Goal: Find contact information: Find contact information

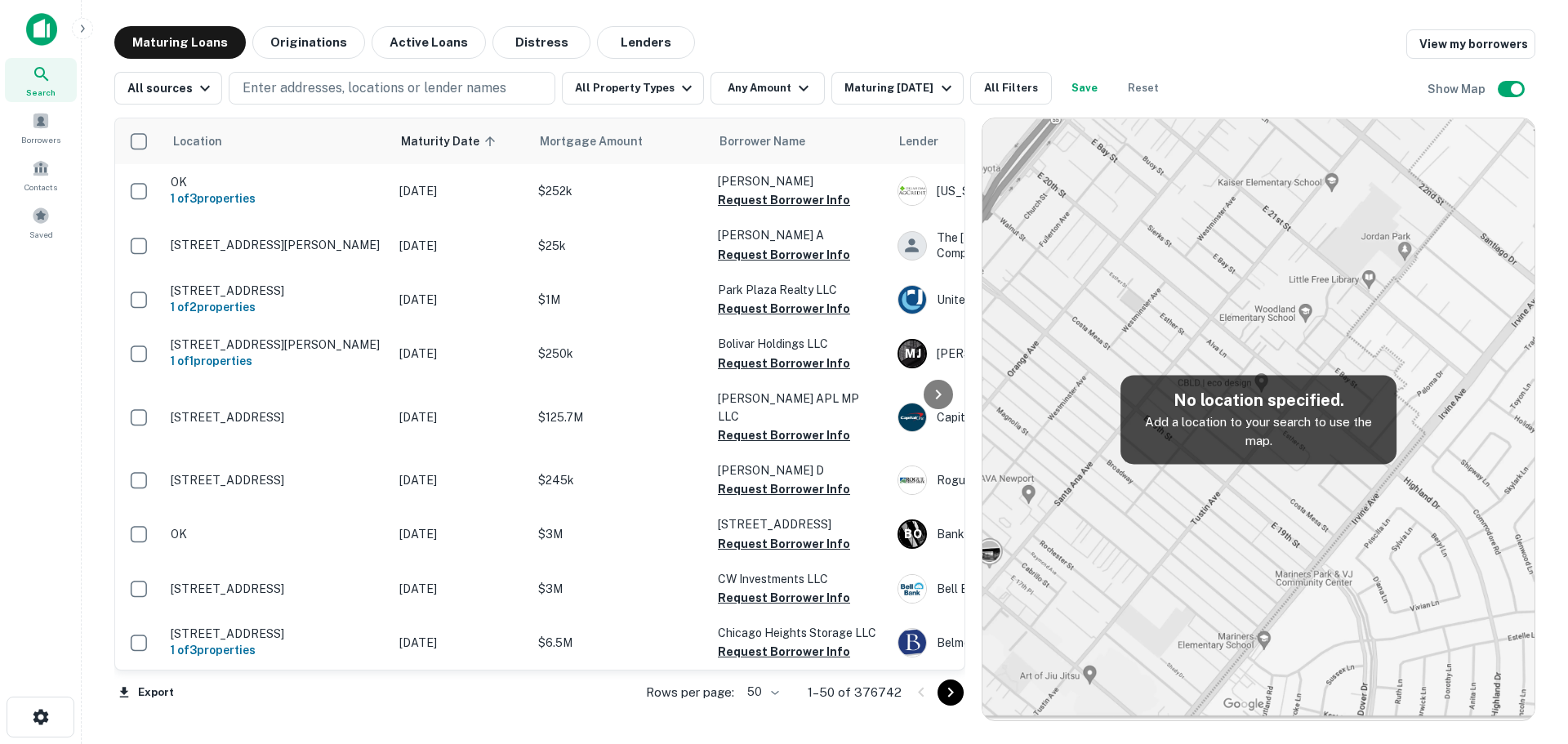
click at [287, 48] on button "Originations" at bounding box center [308, 42] width 113 height 33
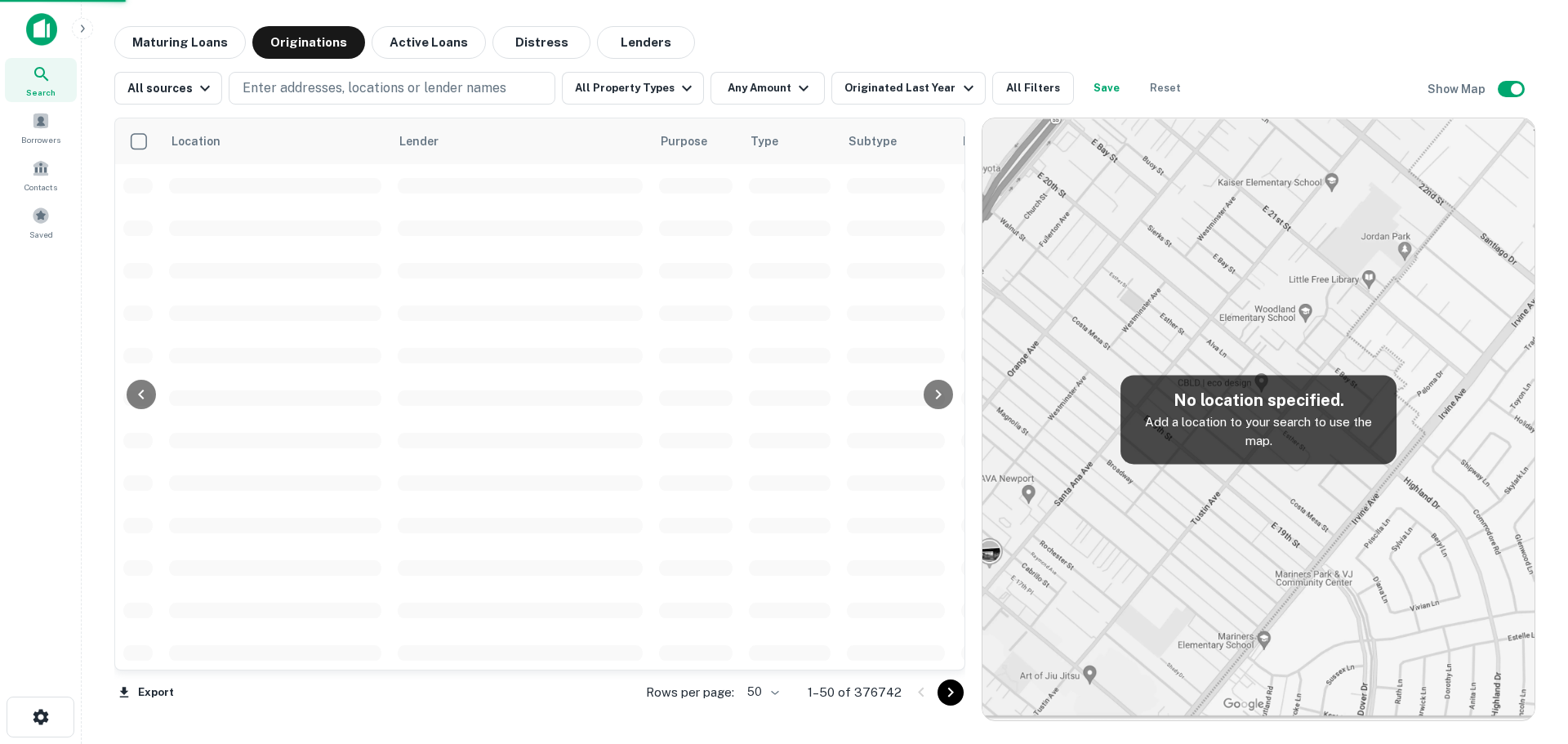
click at [330, 91] on p "Enter addresses, locations or lender names" at bounding box center [374, 89] width 263 height 20
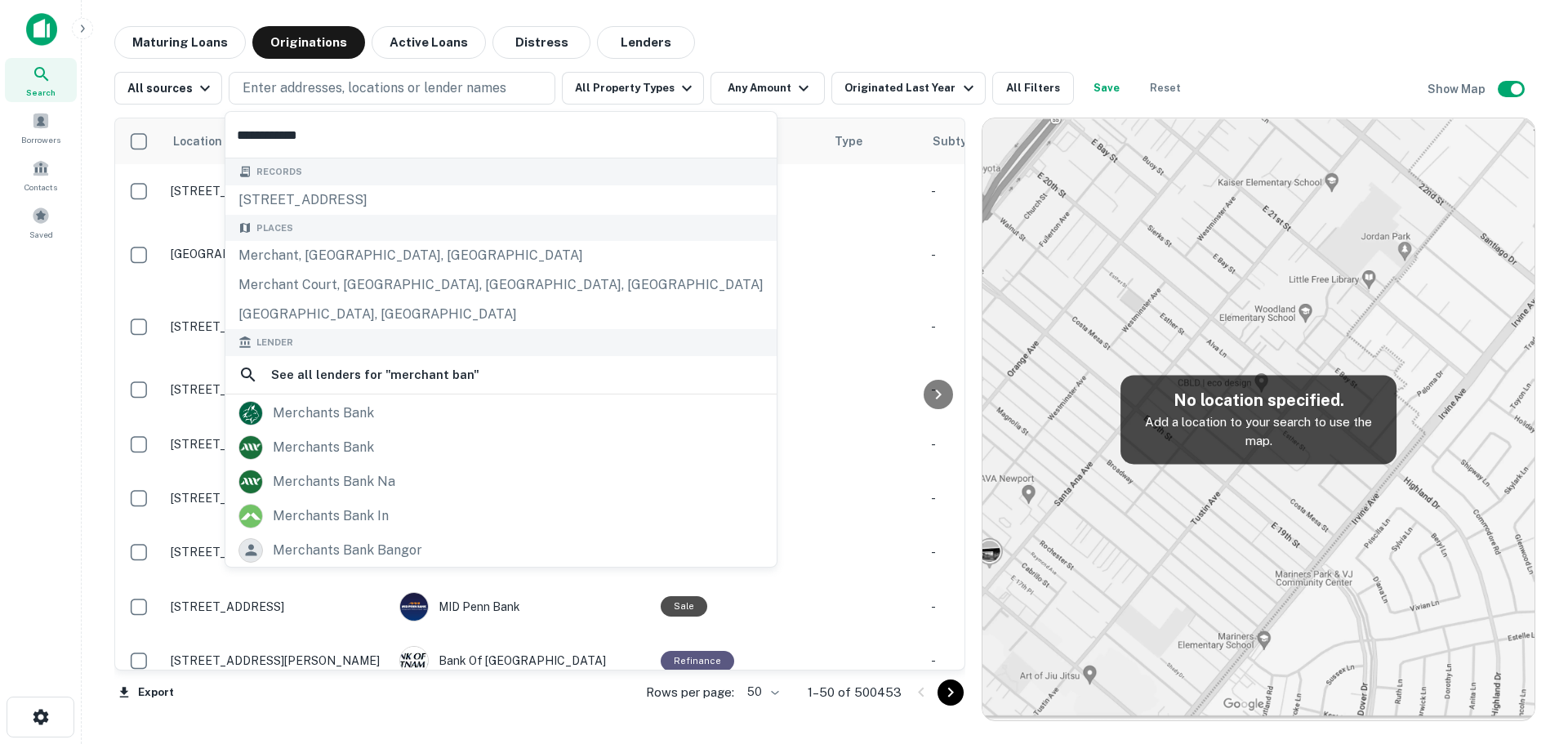
type input "**********"
drag, startPoint x: 378, startPoint y: 507, endPoint x: 373, endPoint y: 482, distance: 25.5
click at [378, 507] on div "merchants bank in" at bounding box center [330, 516] width 116 height 25
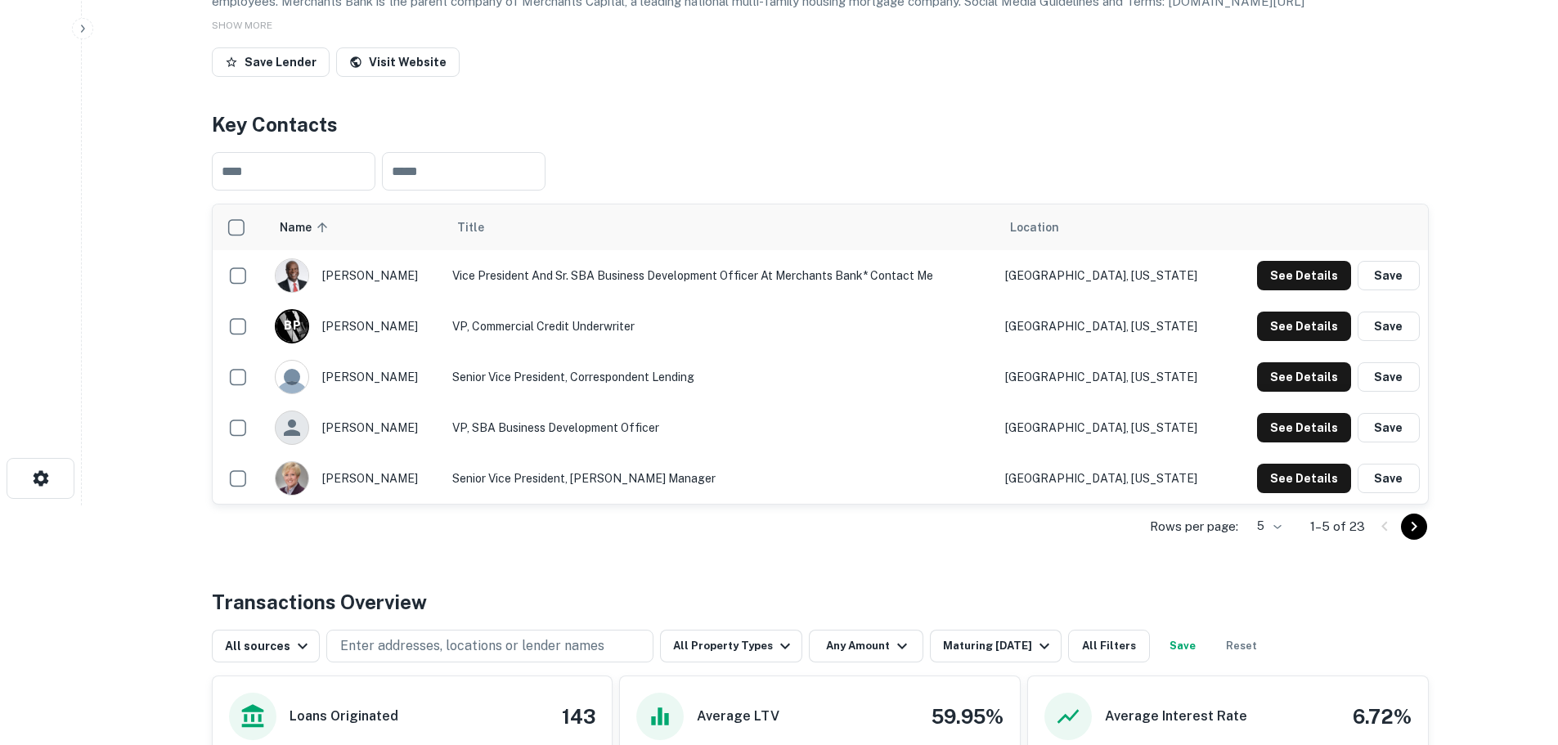
scroll to position [245, 0]
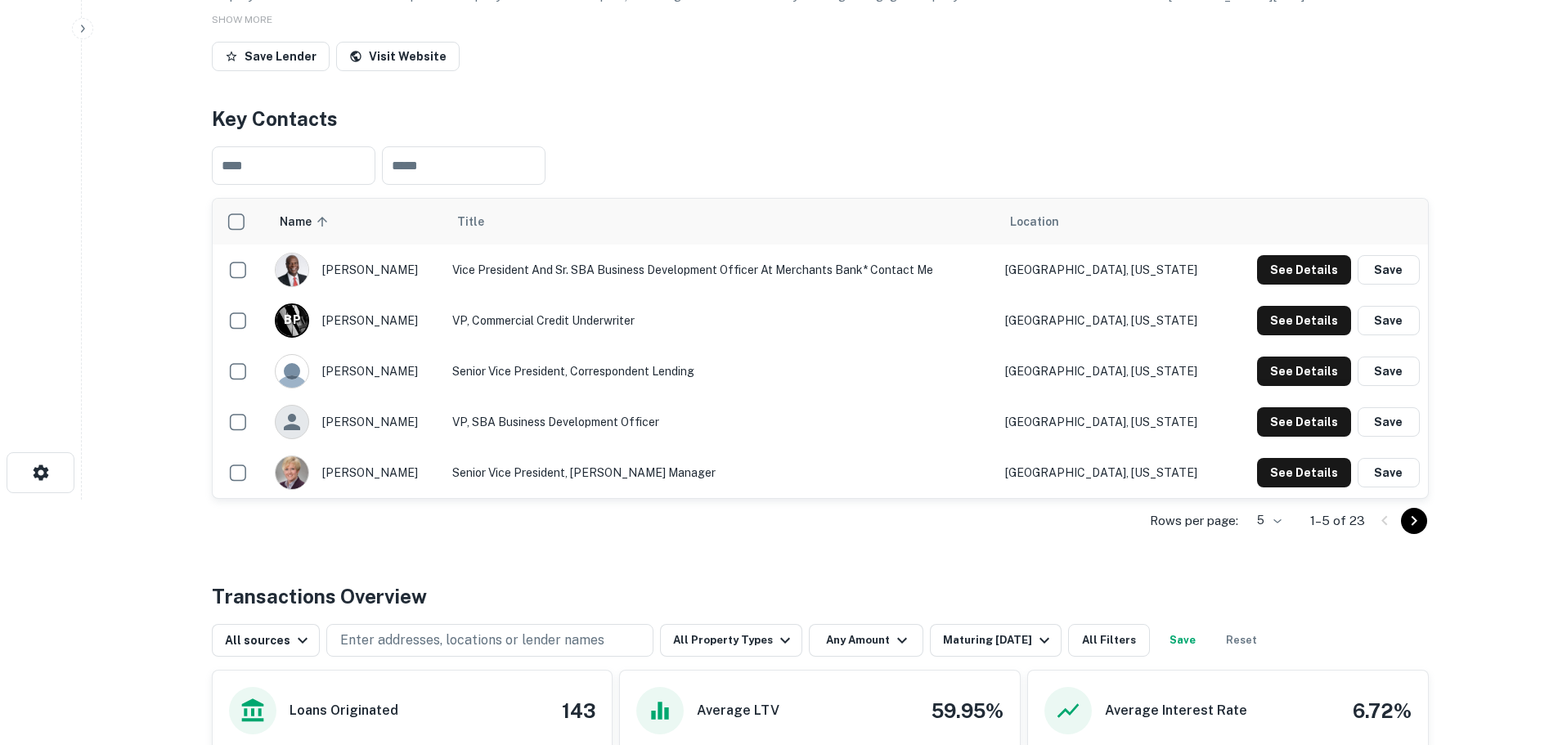
click at [1313, 285] on button "See Details" at bounding box center [1304, 269] width 94 height 29
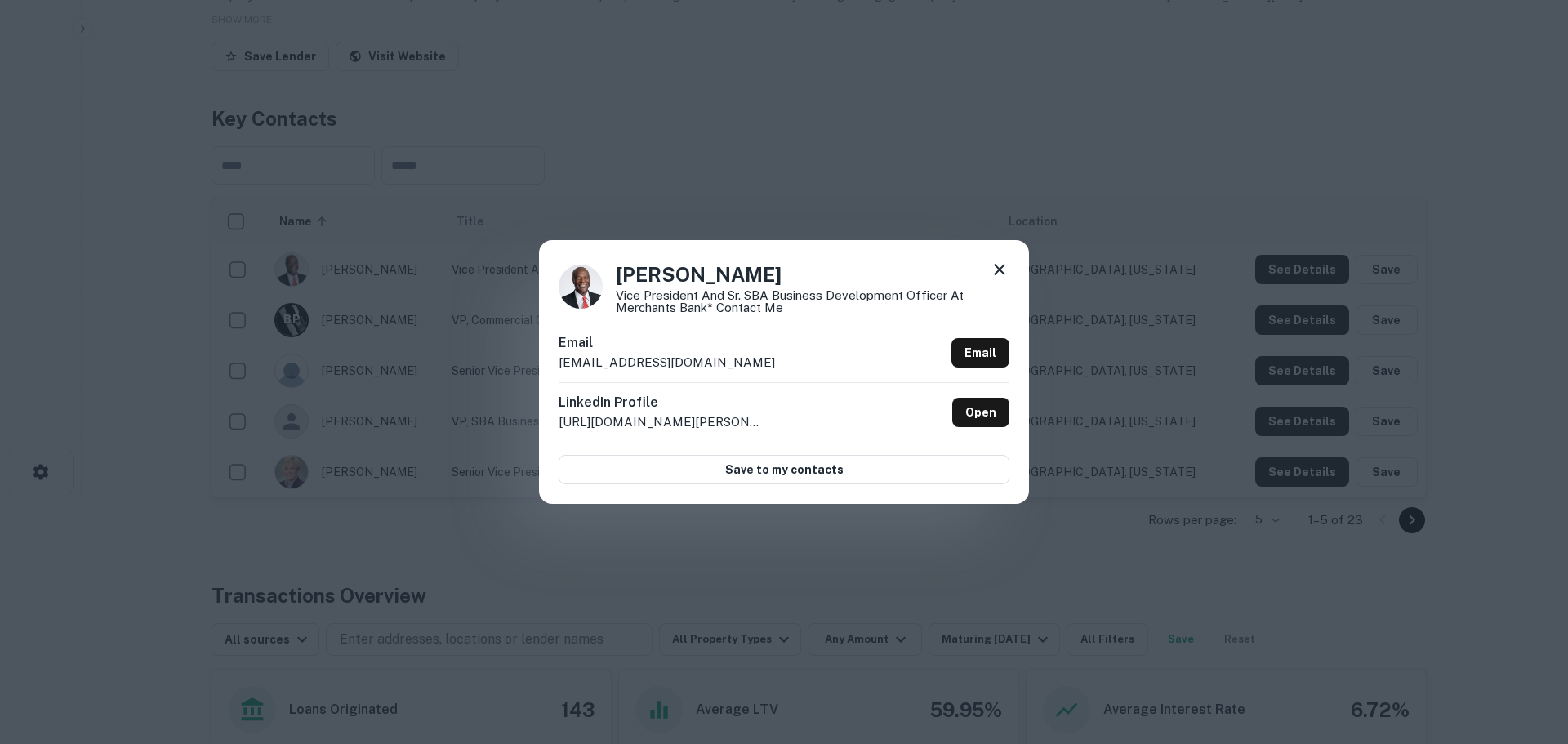
click at [1004, 264] on icon at bounding box center [1000, 270] width 20 height 20
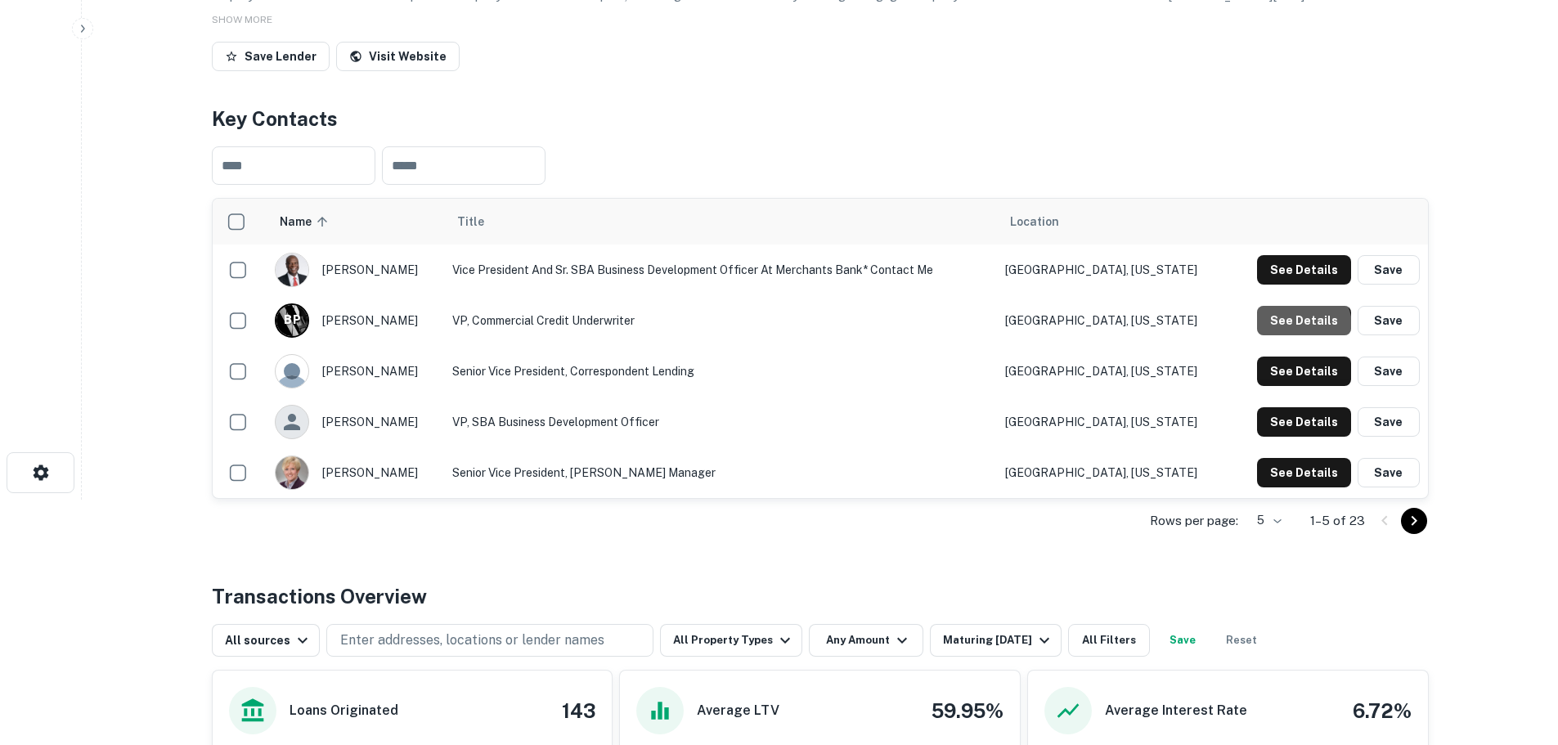
click at [1304, 335] on button "See Details" at bounding box center [1304, 320] width 94 height 29
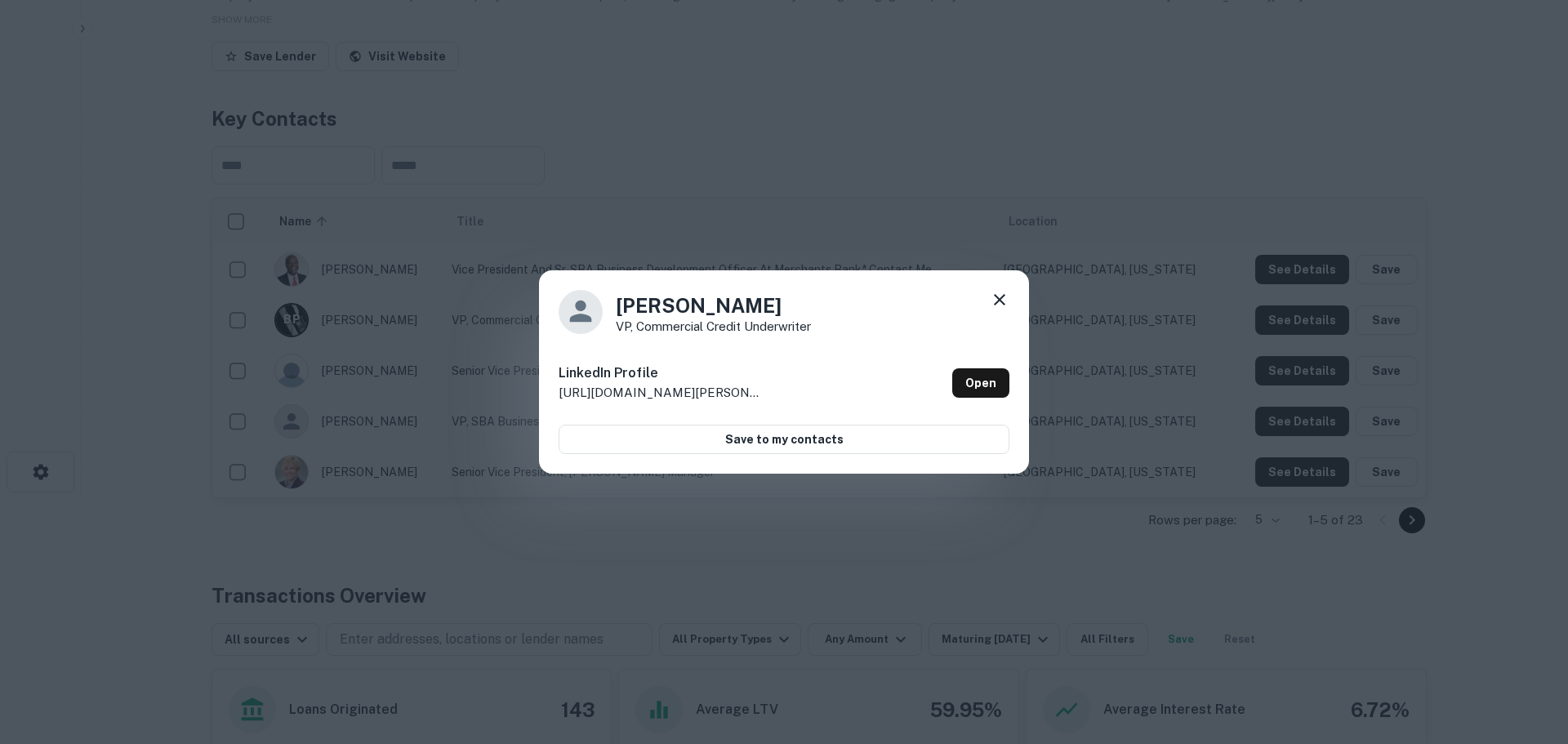
click at [1003, 295] on icon at bounding box center [999, 300] width 11 height 11
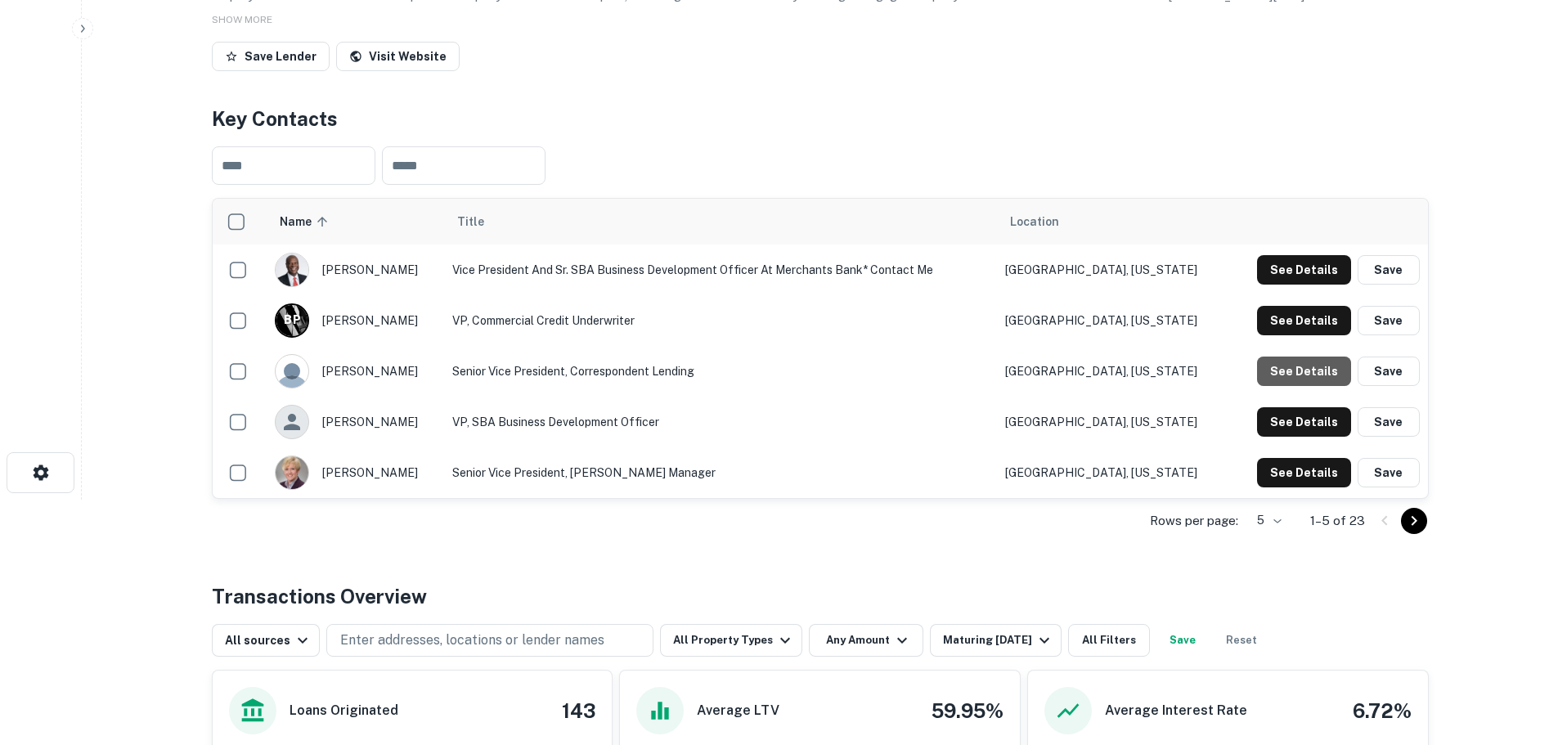
click at [1318, 386] on button "See Details" at bounding box center [1304, 371] width 94 height 29
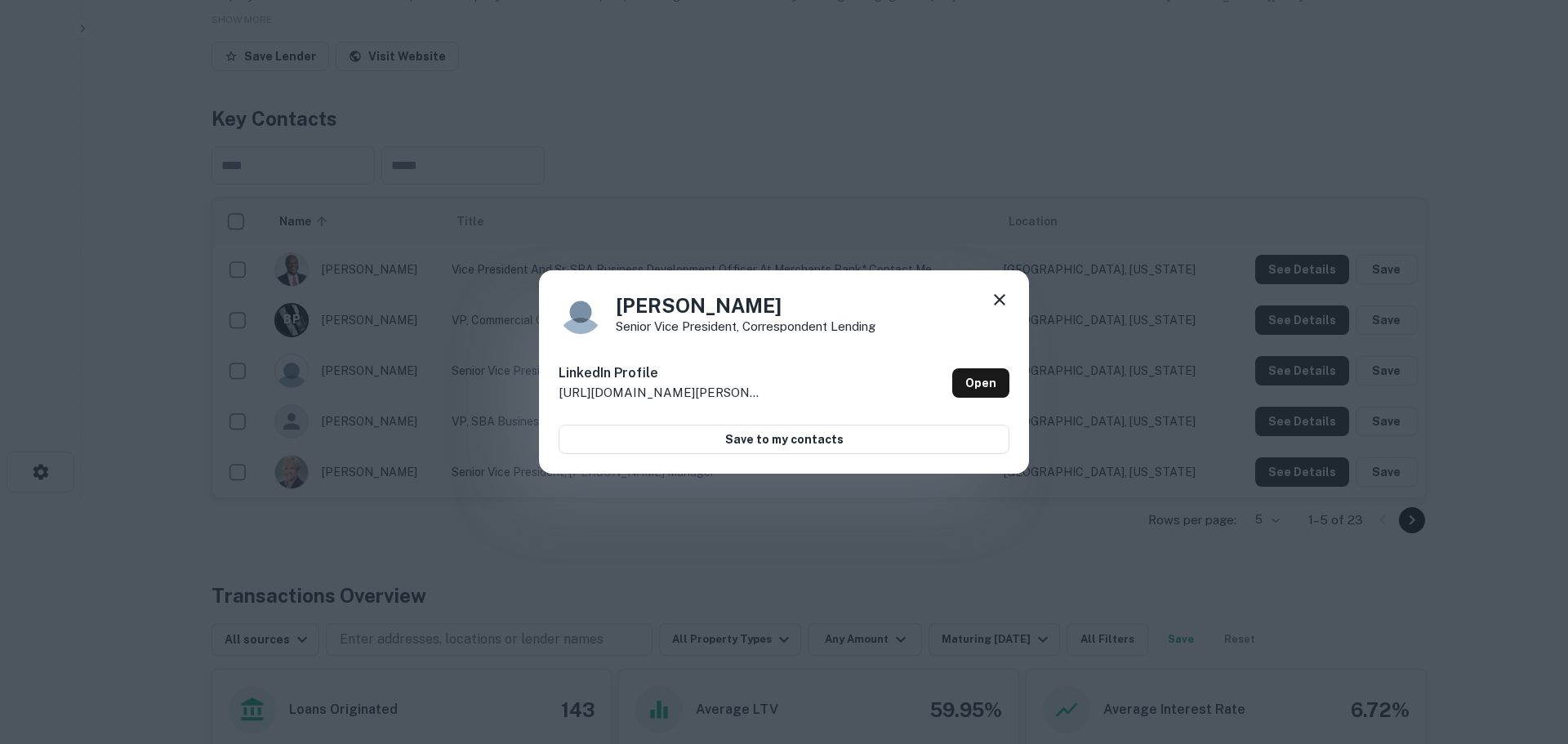
click at [999, 290] on icon at bounding box center [1000, 300] width 20 height 20
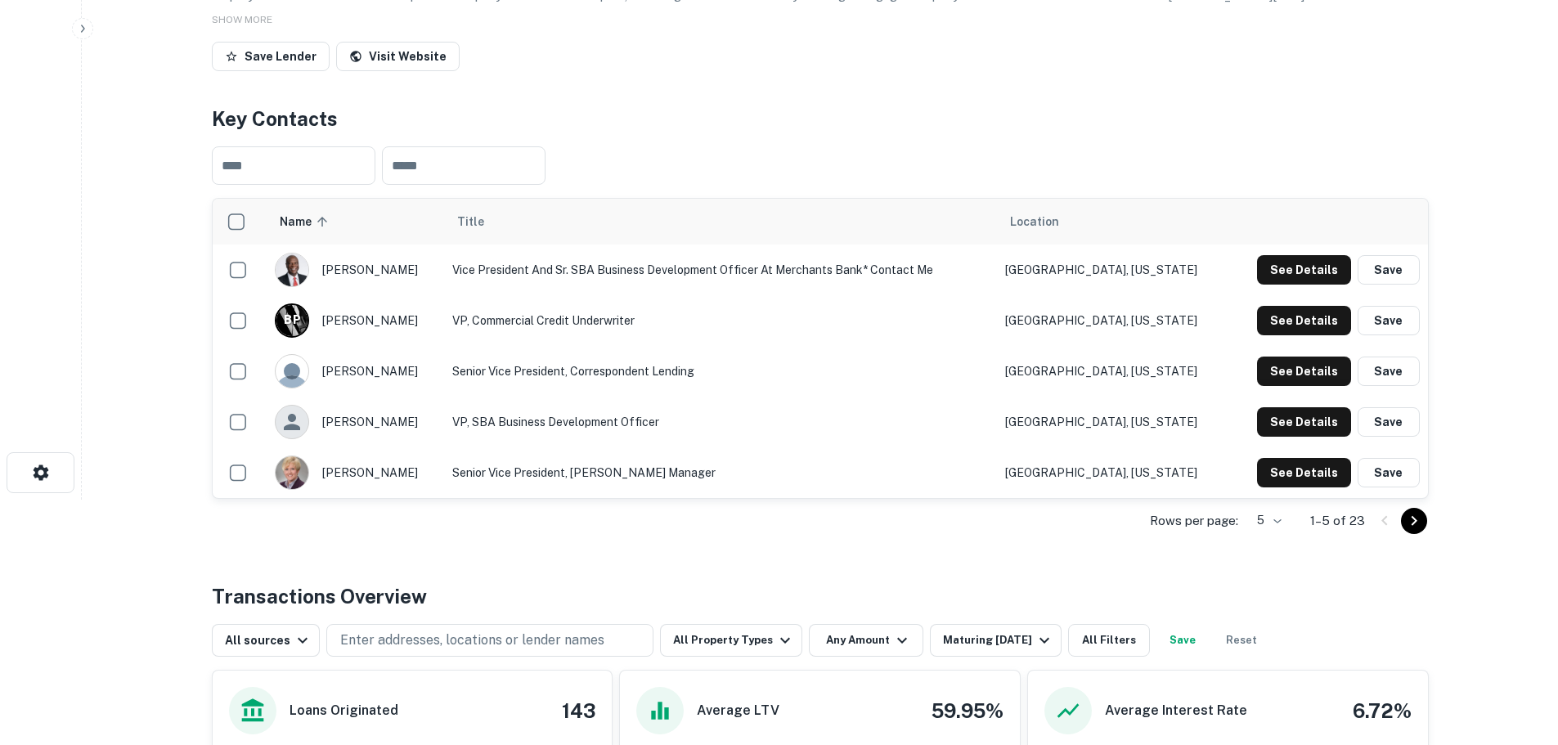
click at [1296, 435] on button "See Details" at bounding box center [1304, 421] width 94 height 29
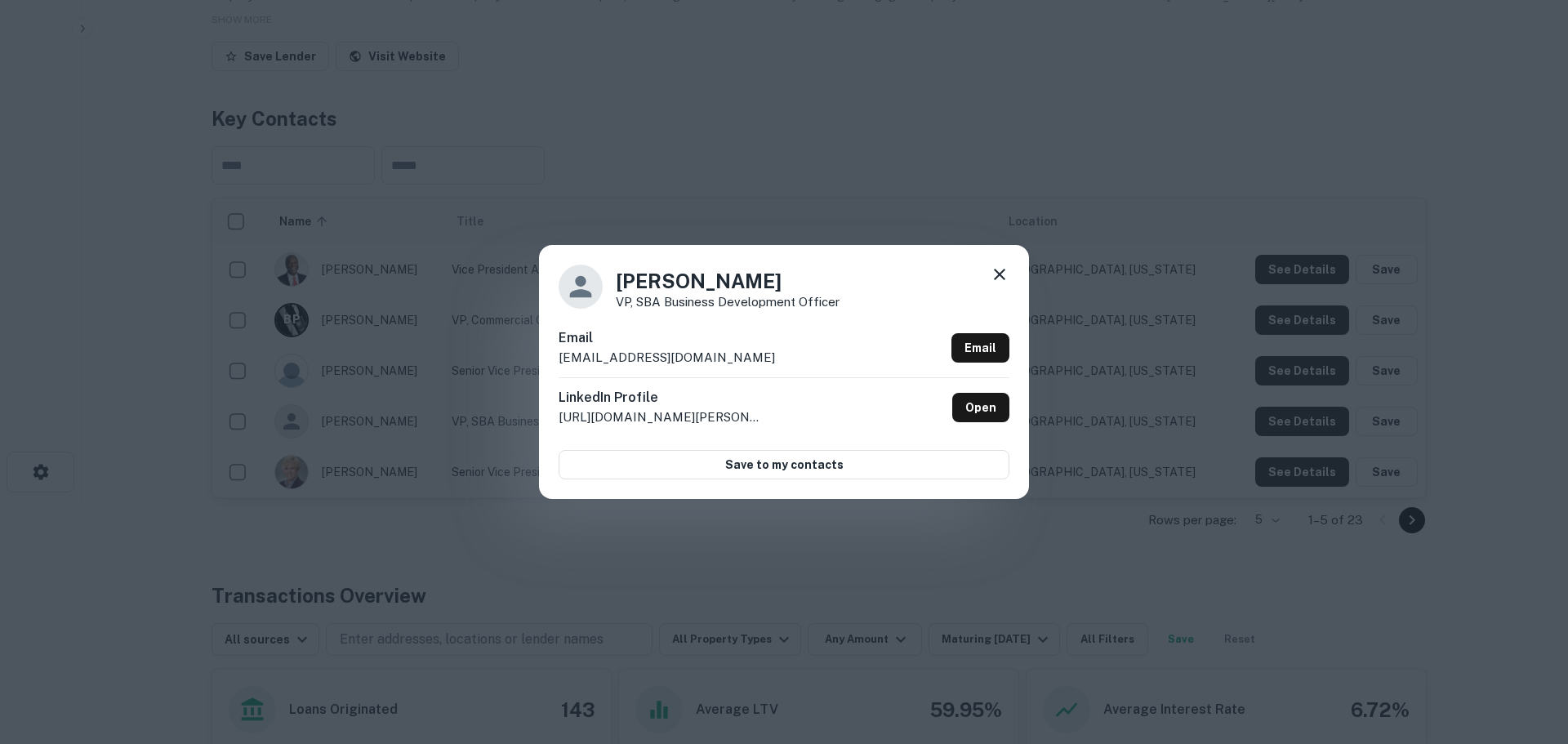
drag, startPoint x: 994, startPoint y: 268, endPoint x: 1014, endPoint y: 268, distance: 20.0
click at [995, 268] on icon at bounding box center [1000, 275] width 20 height 20
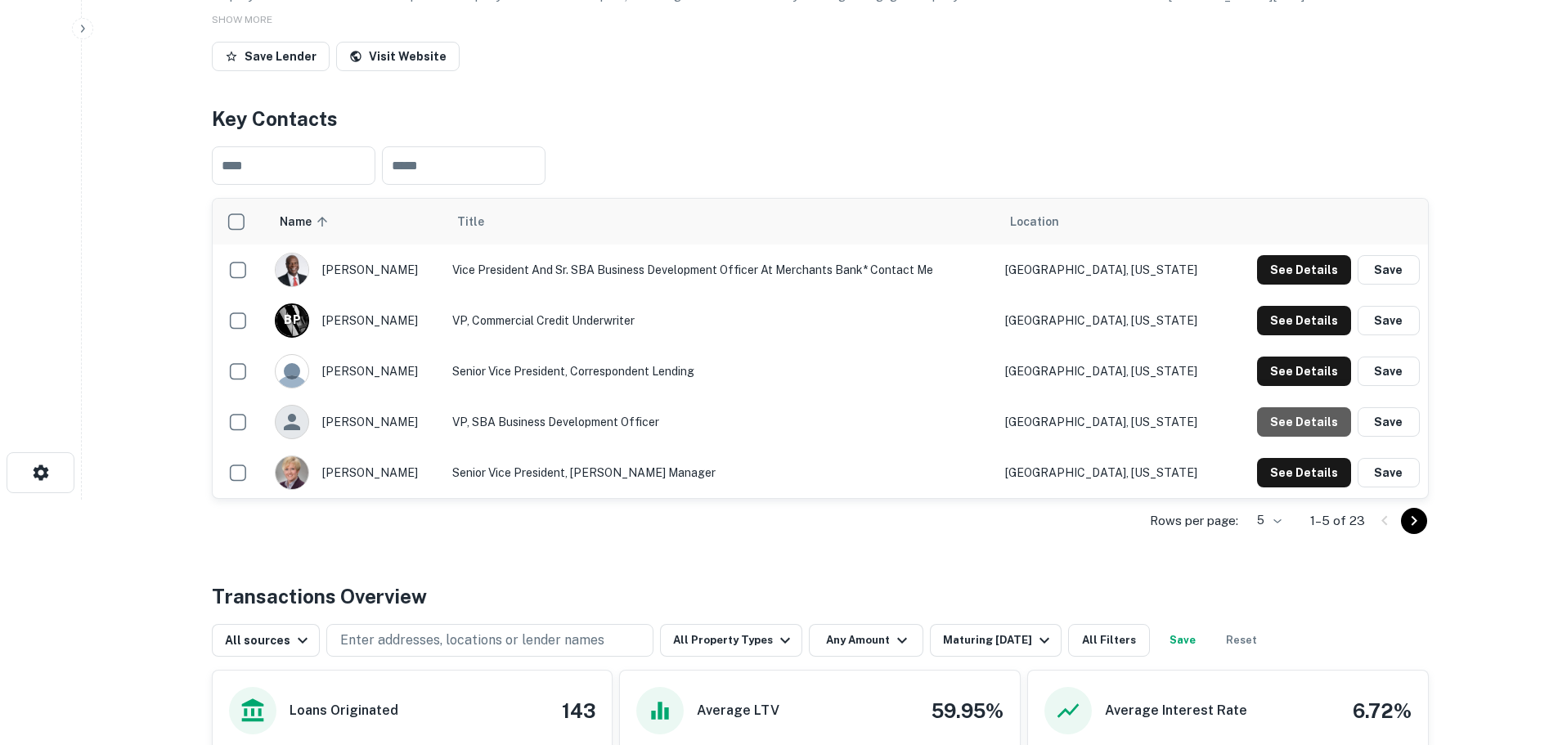
click at [1324, 437] on button "See Details" at bounding box center [1304, 421] width 94 height 29
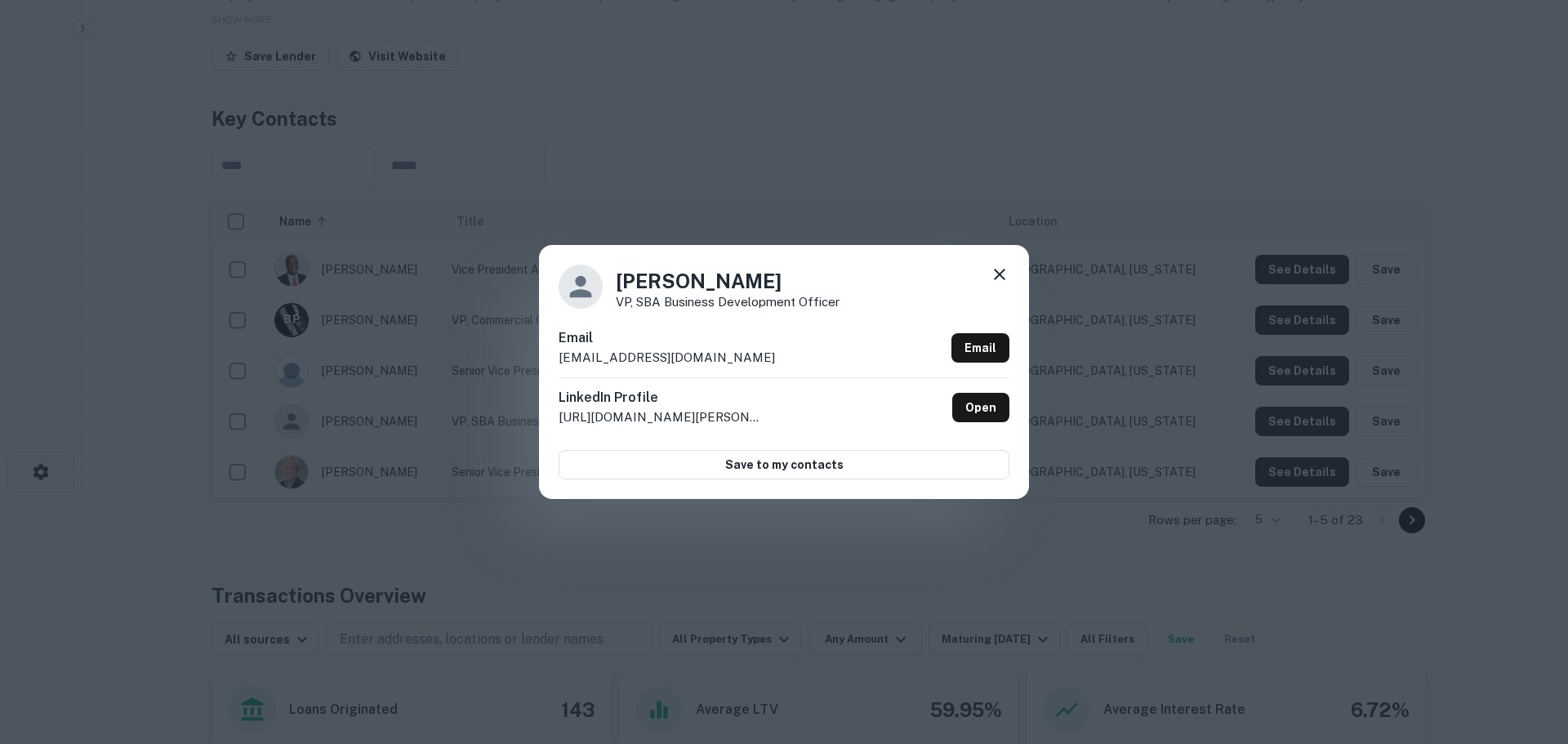
click at [1002, 271] on icon at bounding box center [1000, 275] width 20 height 20
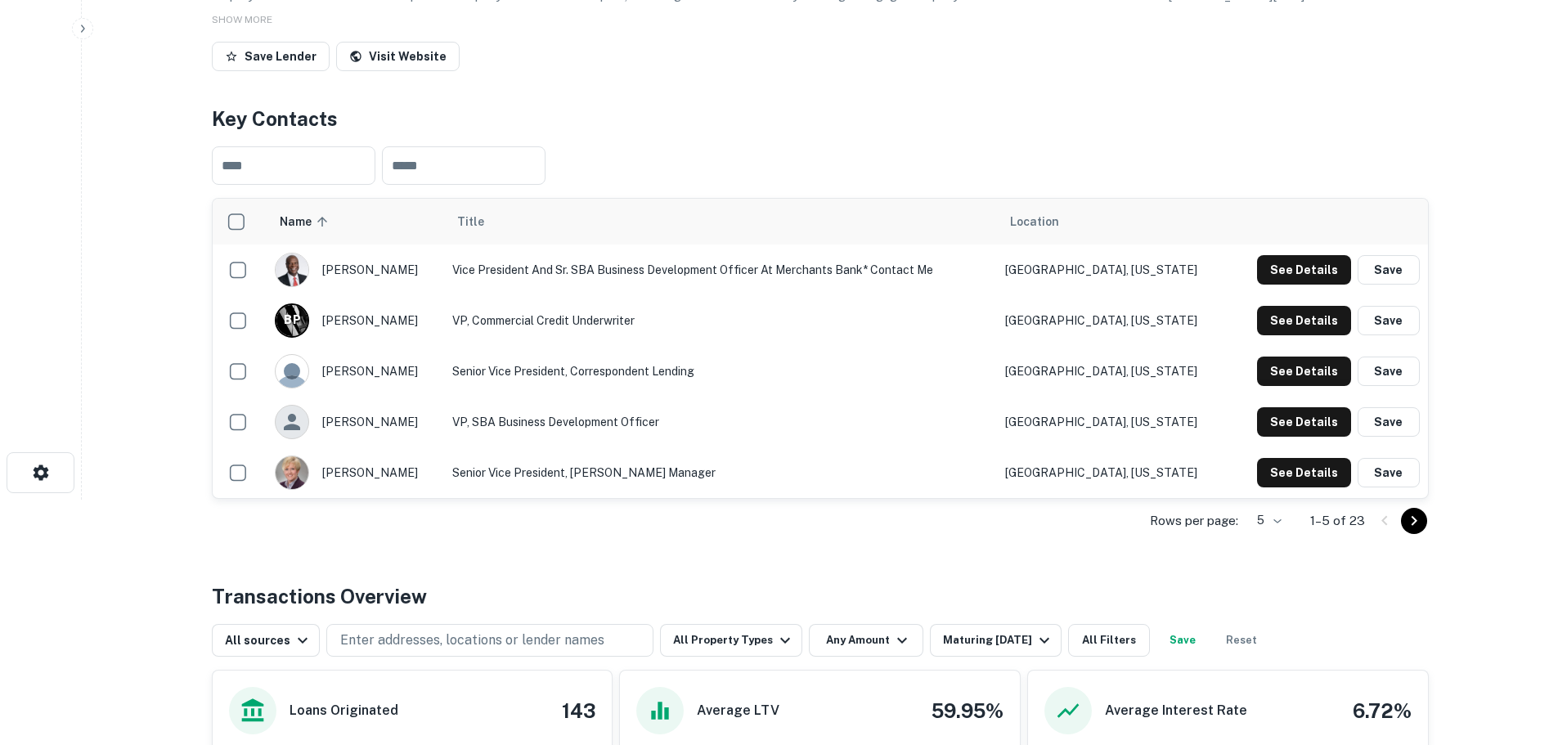
click at [1290, 484] on button "See Details" at bounding box center [1304, 472] width 94 height 29
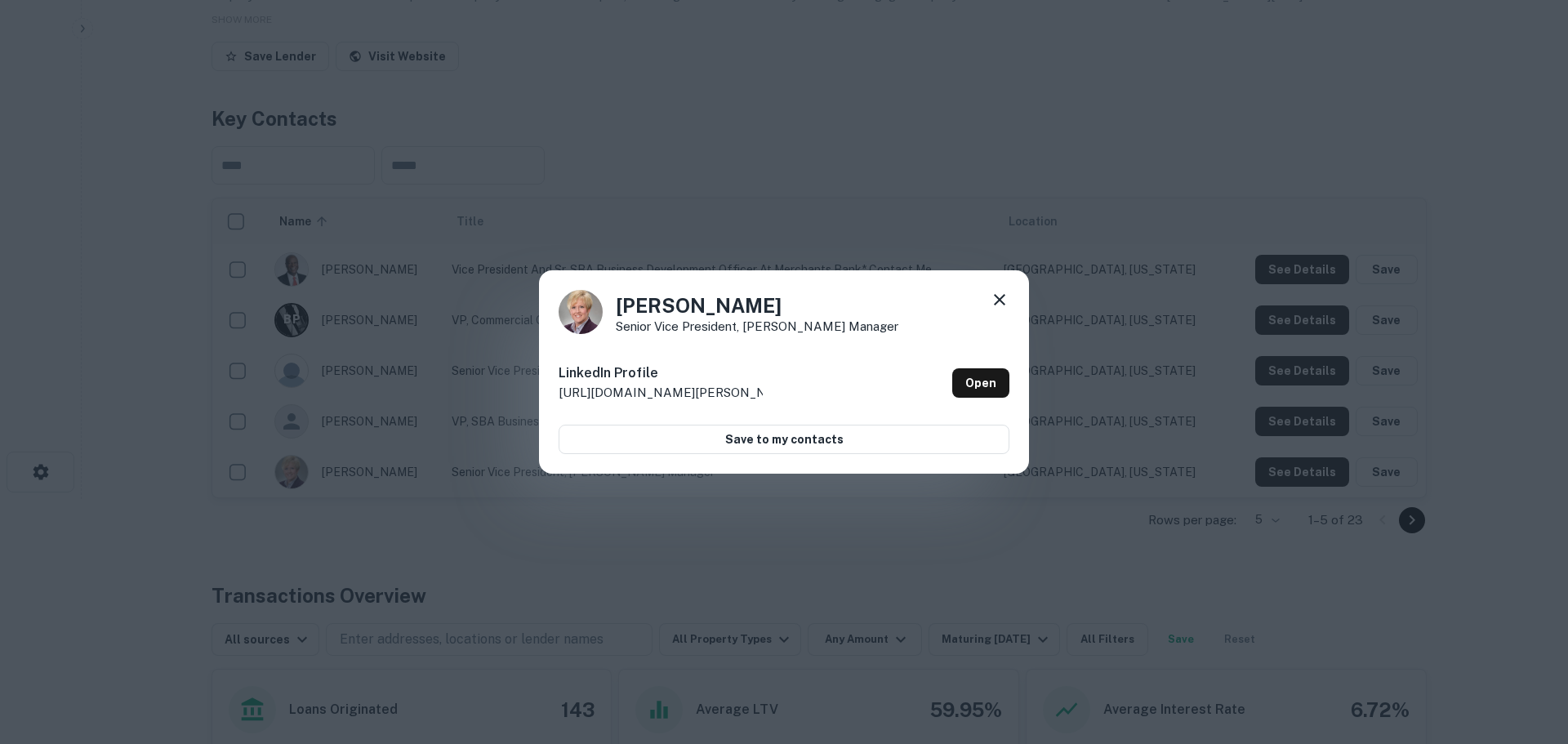
click at [999, 303] on icon at bounding box center [1000, 300] width 20 height 20
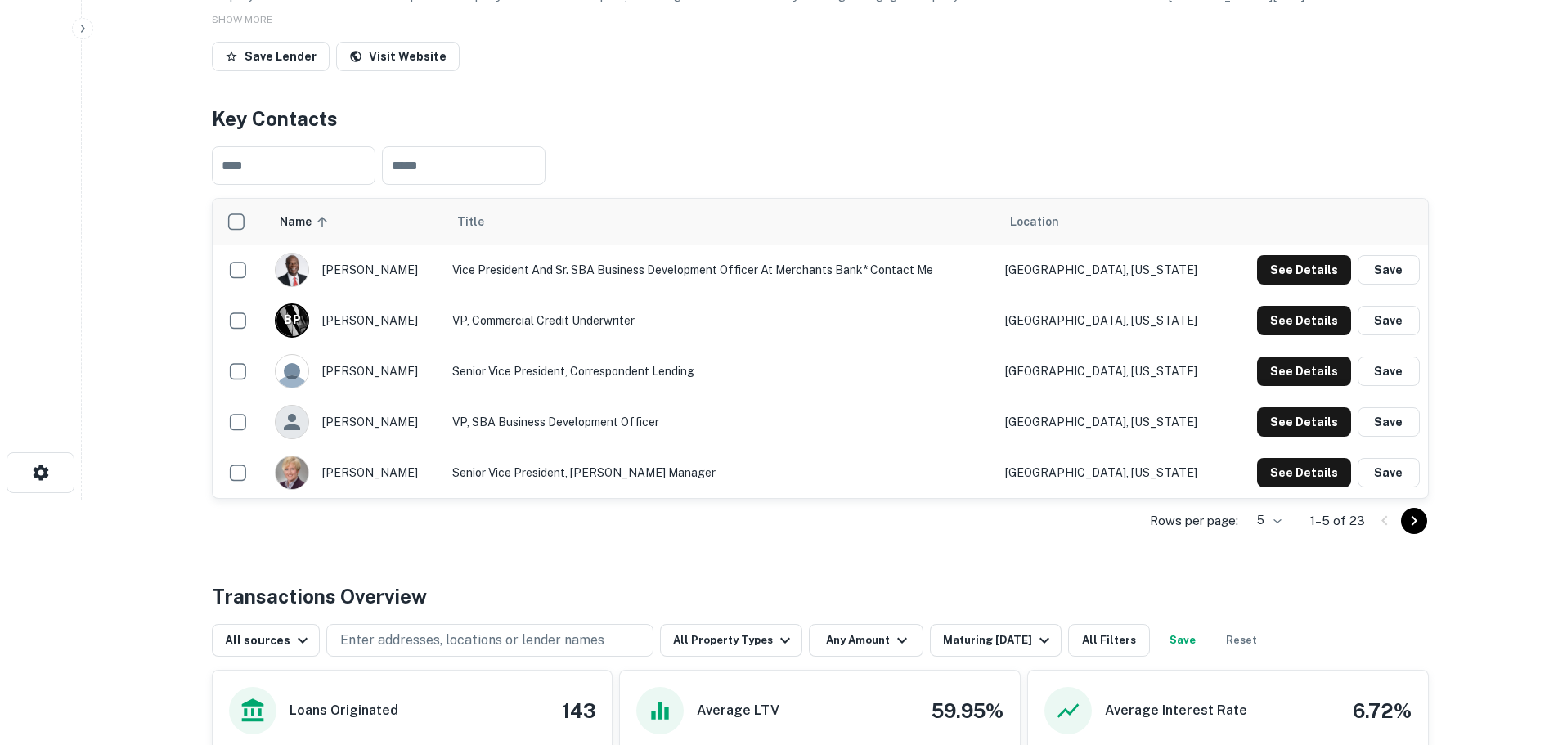
click at [1279, 500] on body "Search Borrowers Contacts Saved Back to search Merchants Bank IN Description Me…" at bounding box center [779, 127] width 1558 height 745
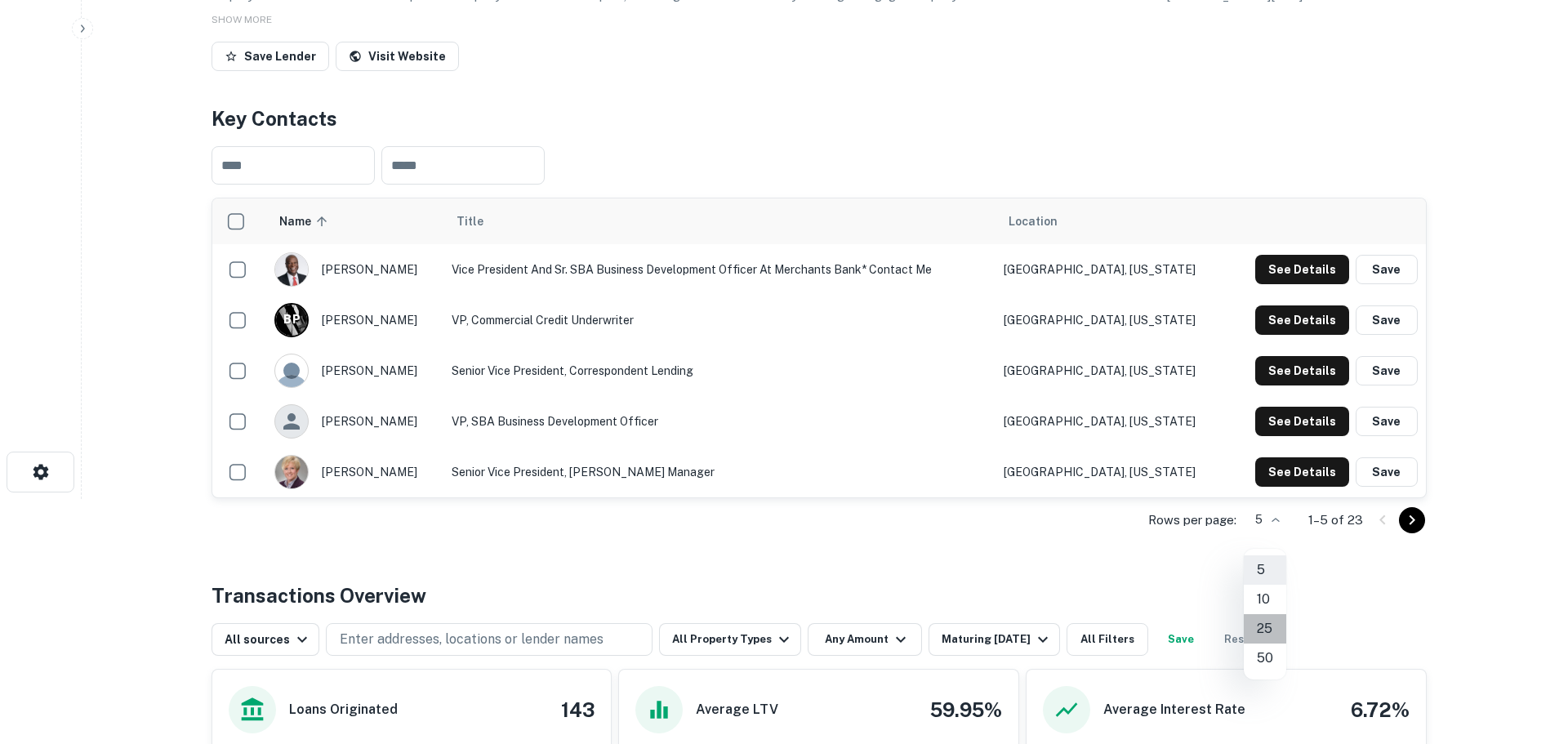
click at [1279, 629] on li "25" at bounding box center [1265, 628] width 43 height 29
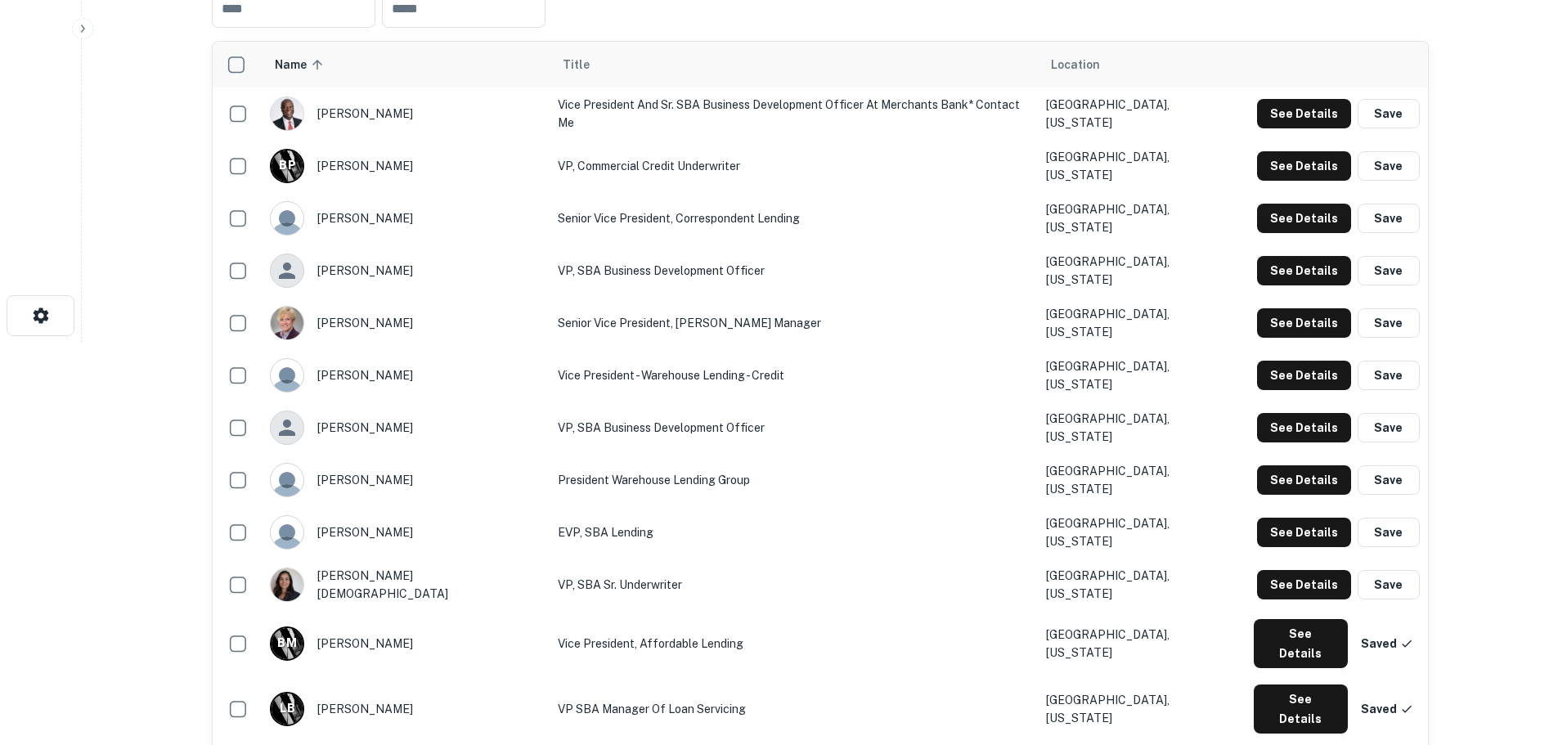
scroll to position [491, 0]
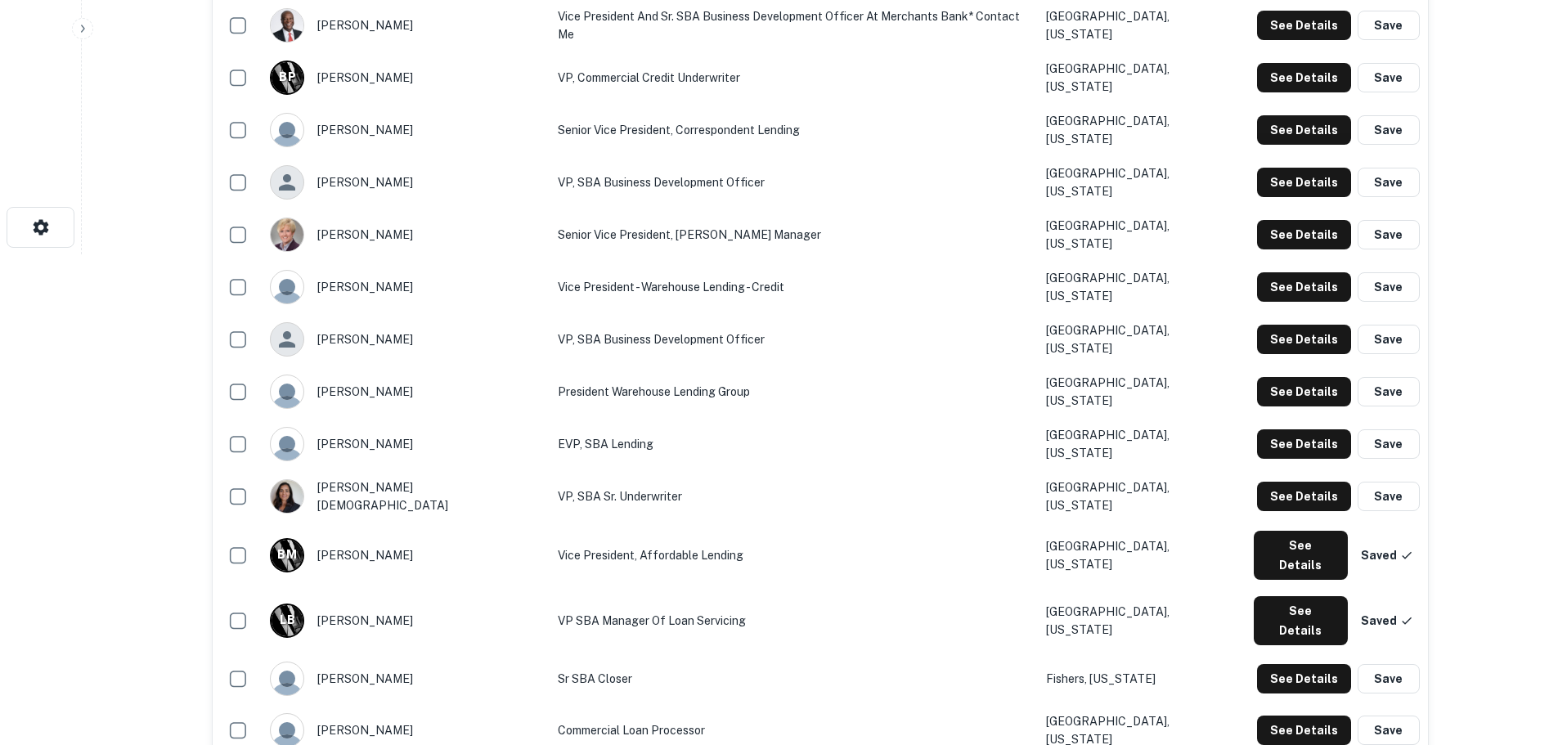
click at [1315, 296] on button "See Details" at bounding box center [1304, 286] width 94 height 29
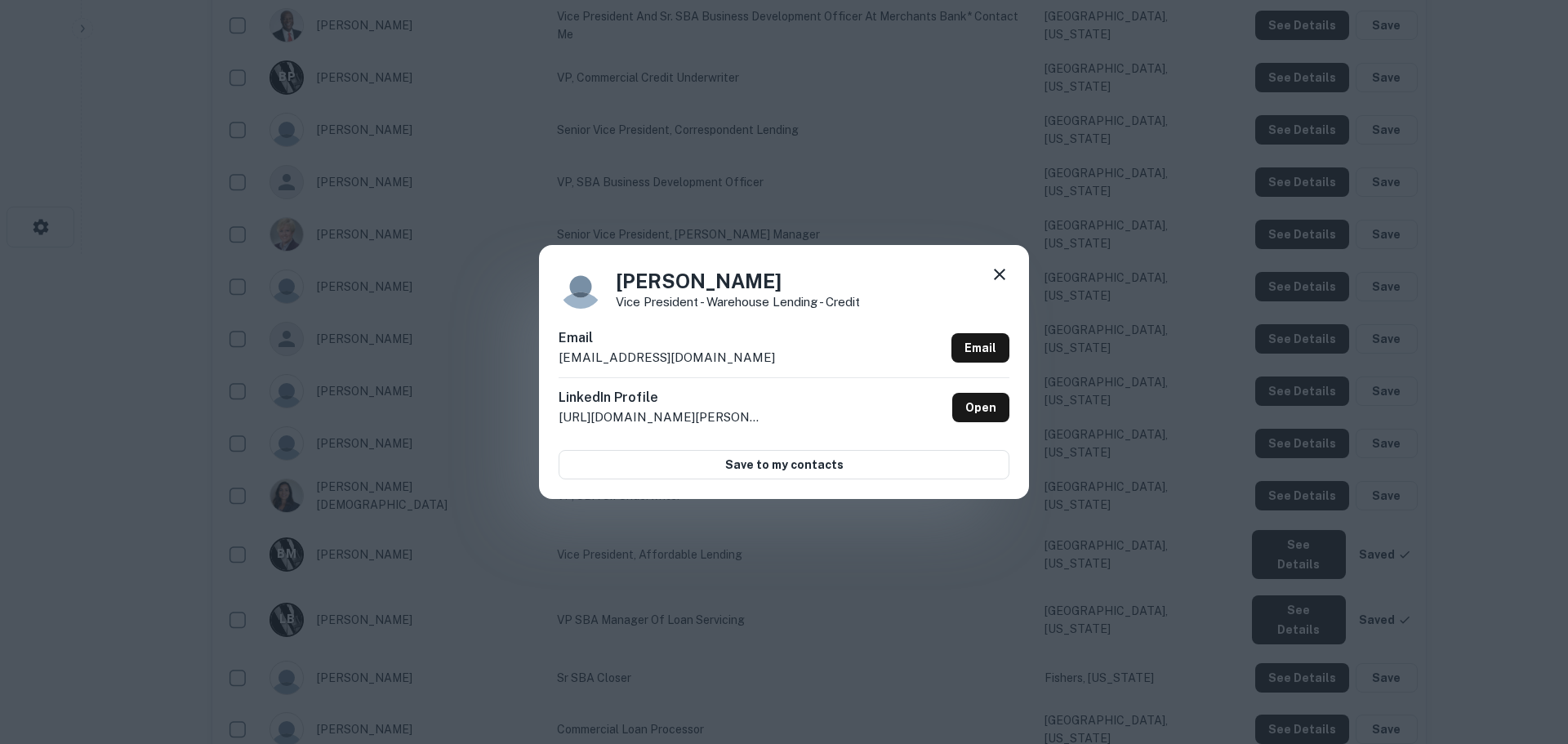
click at [994, 270] on icon at bounding box center [999, 274] width 11 height 11
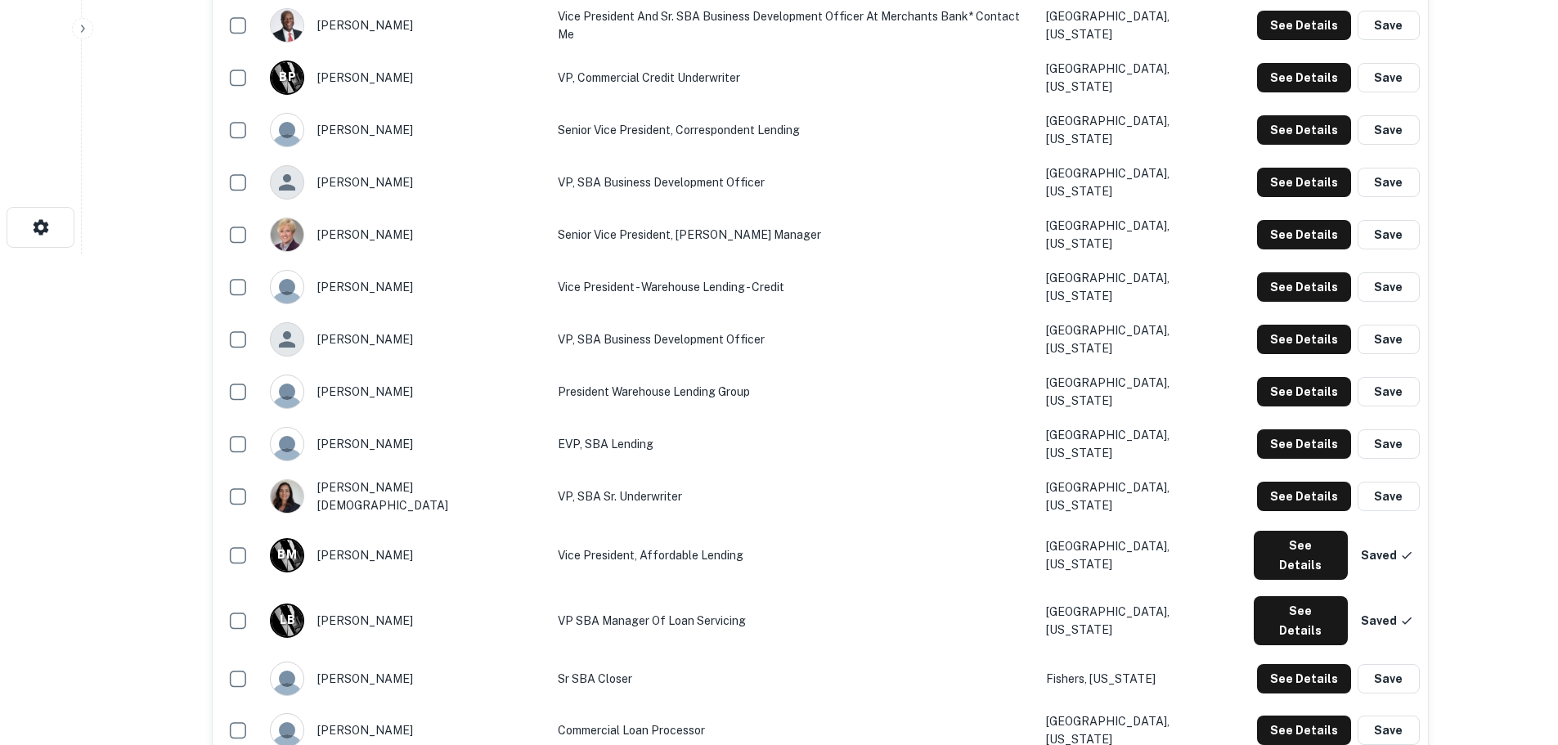
click at [1291, 349] on button "See Details" at bounding box center [1304, 339] width 94 height 29
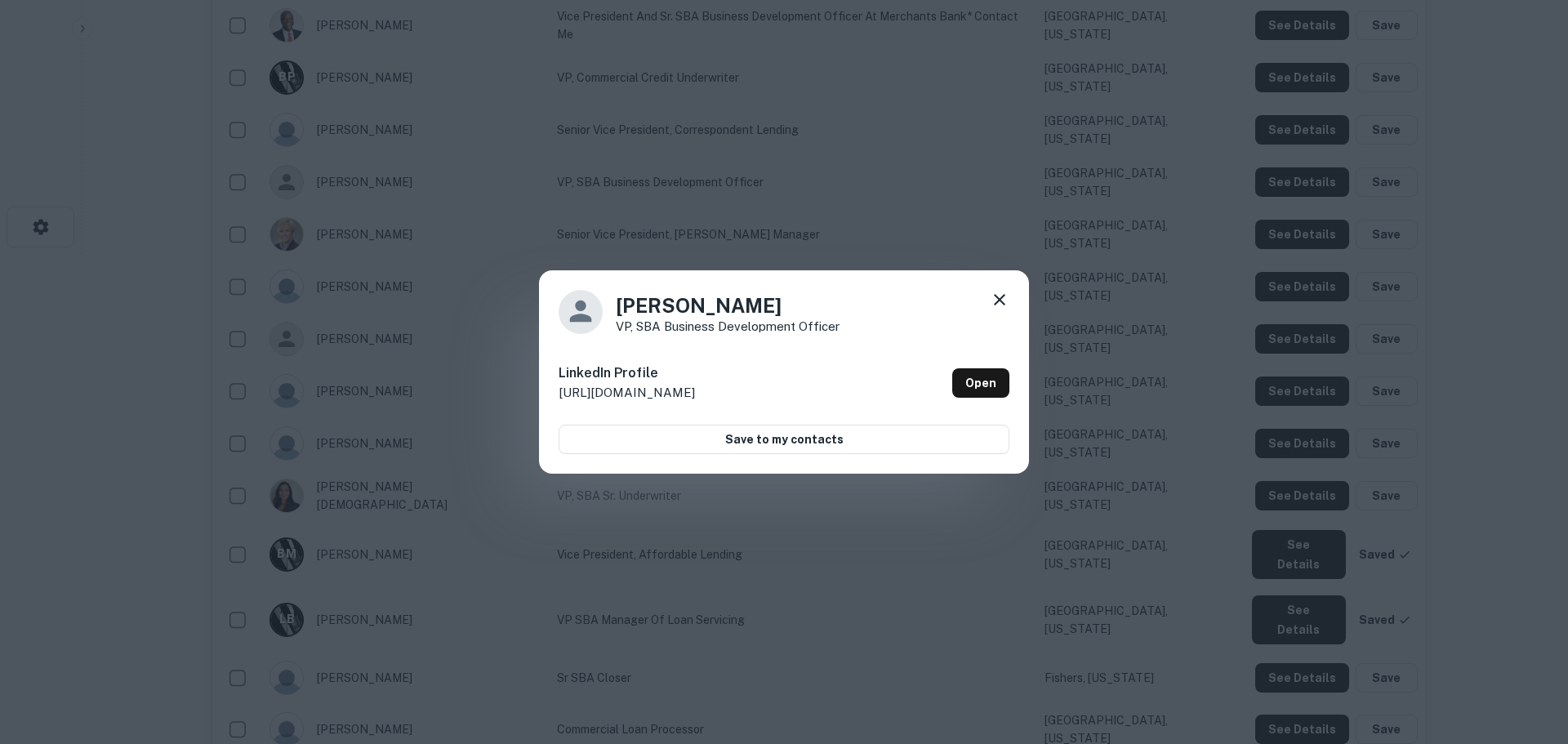
click at [995, 299] on icon at bounding box center [1000, 300] width 20 height 20
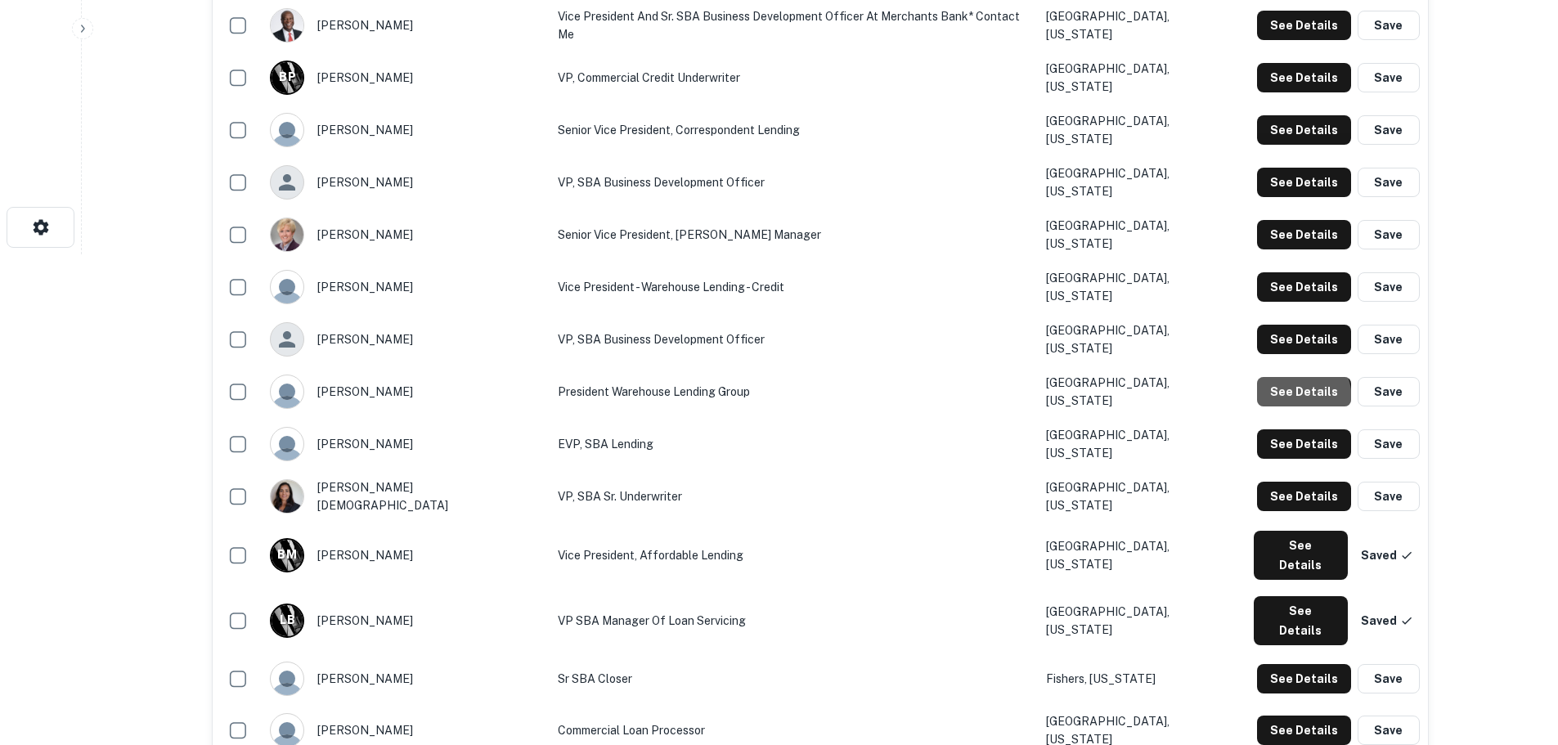
click at [1281, 406] on button "See Details" at bounding box center [1304, 391] width 94 height 29
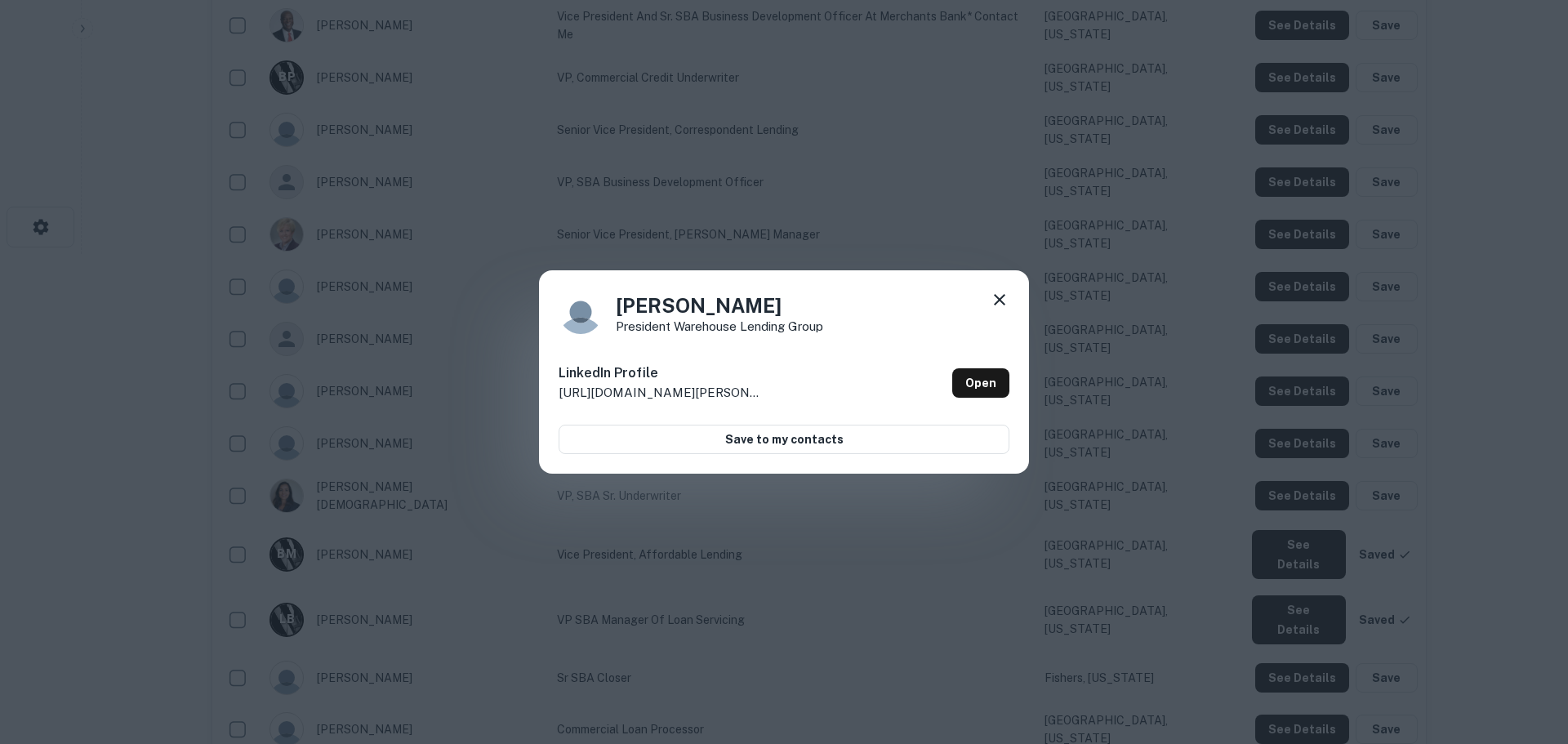
click at [1300, 443] on div "[PERSON_NAME] President Warehouse Lending Group LinkedIn Profile [URL][DOMAIN_N…" at bounding box center [784, 372] width 1568 height 744
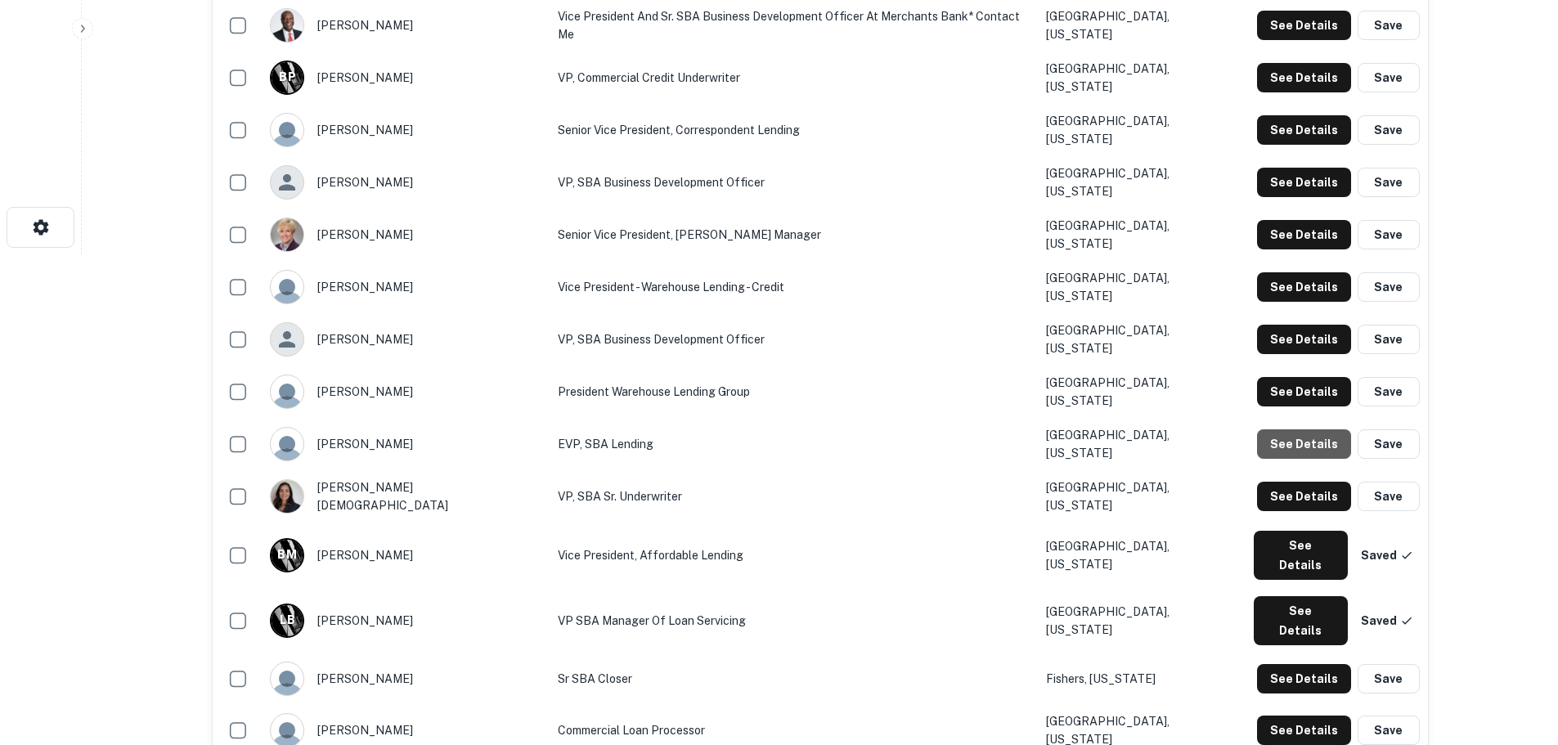
click at [1313, 449] on button "See Details" at bounding box center [1304, 443] width 94 height 29
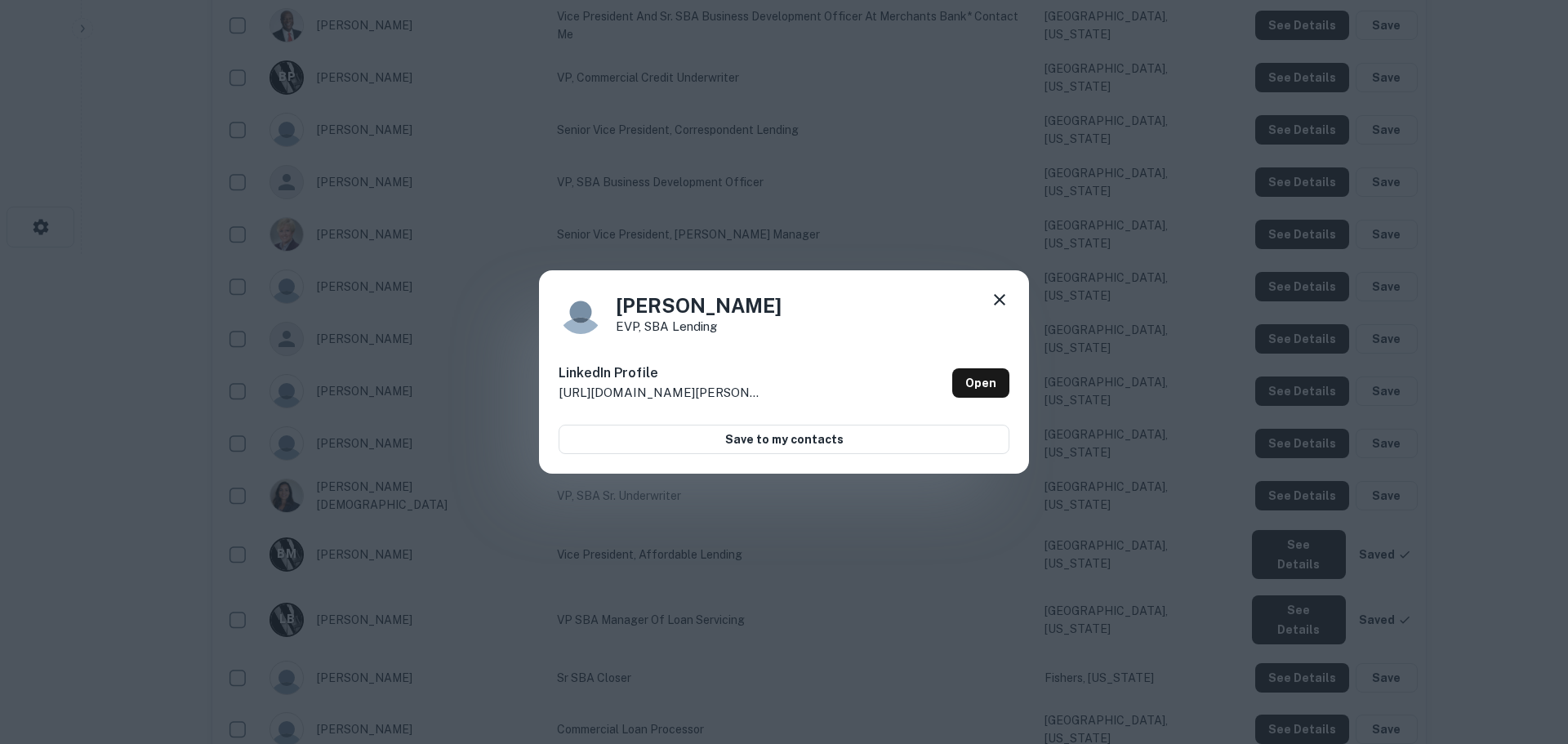
click at [1300, 468] on div "[PERSON_NAME] EVP, SBA Lending LinkedIn Profile [URL][DOMAIN_NAME][PERSON_NAME]…" at bounding box center [784, 372] width 1568 height 744
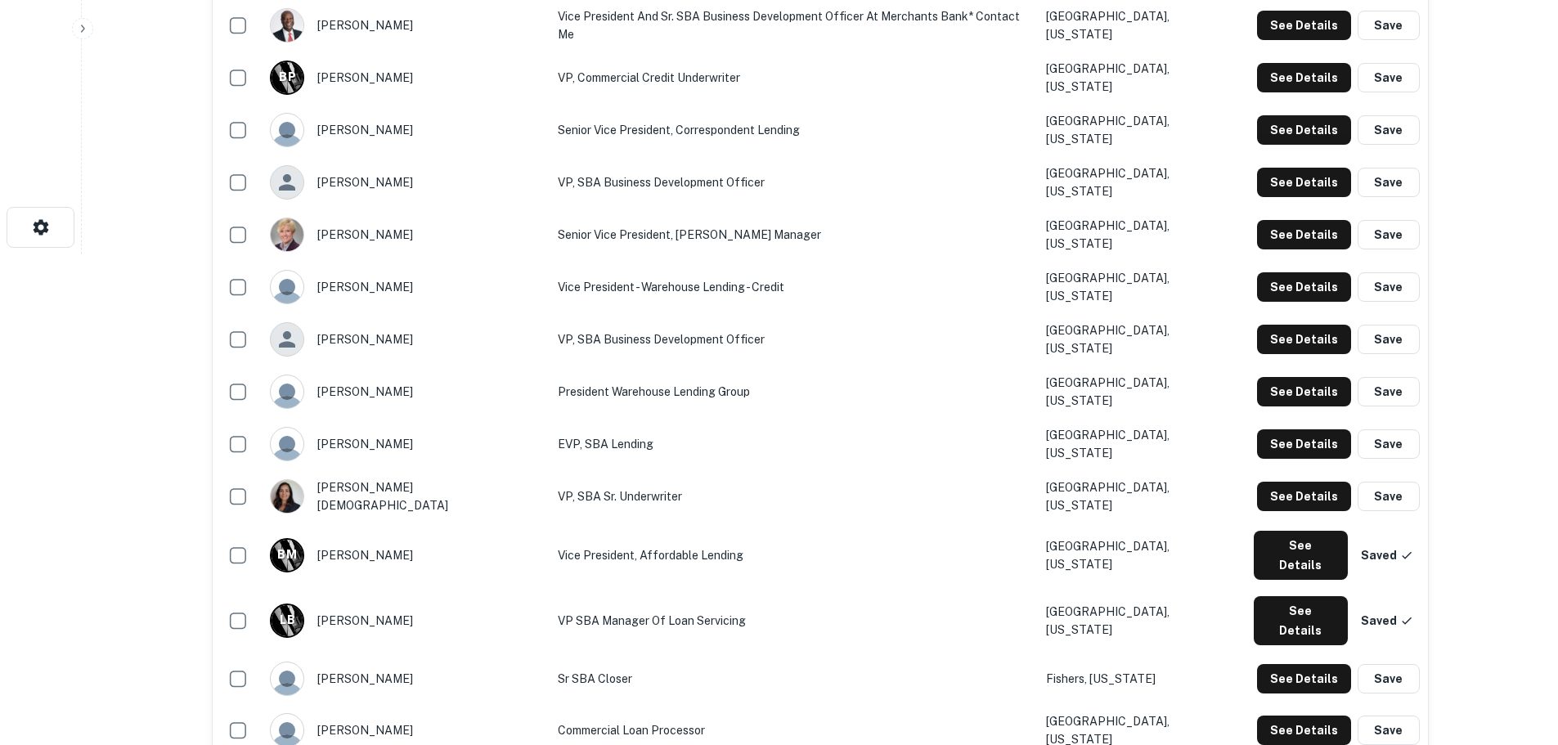
click at [1301, 497] on button "See Details" at bounding box center [1304, 496] width 94 height 29
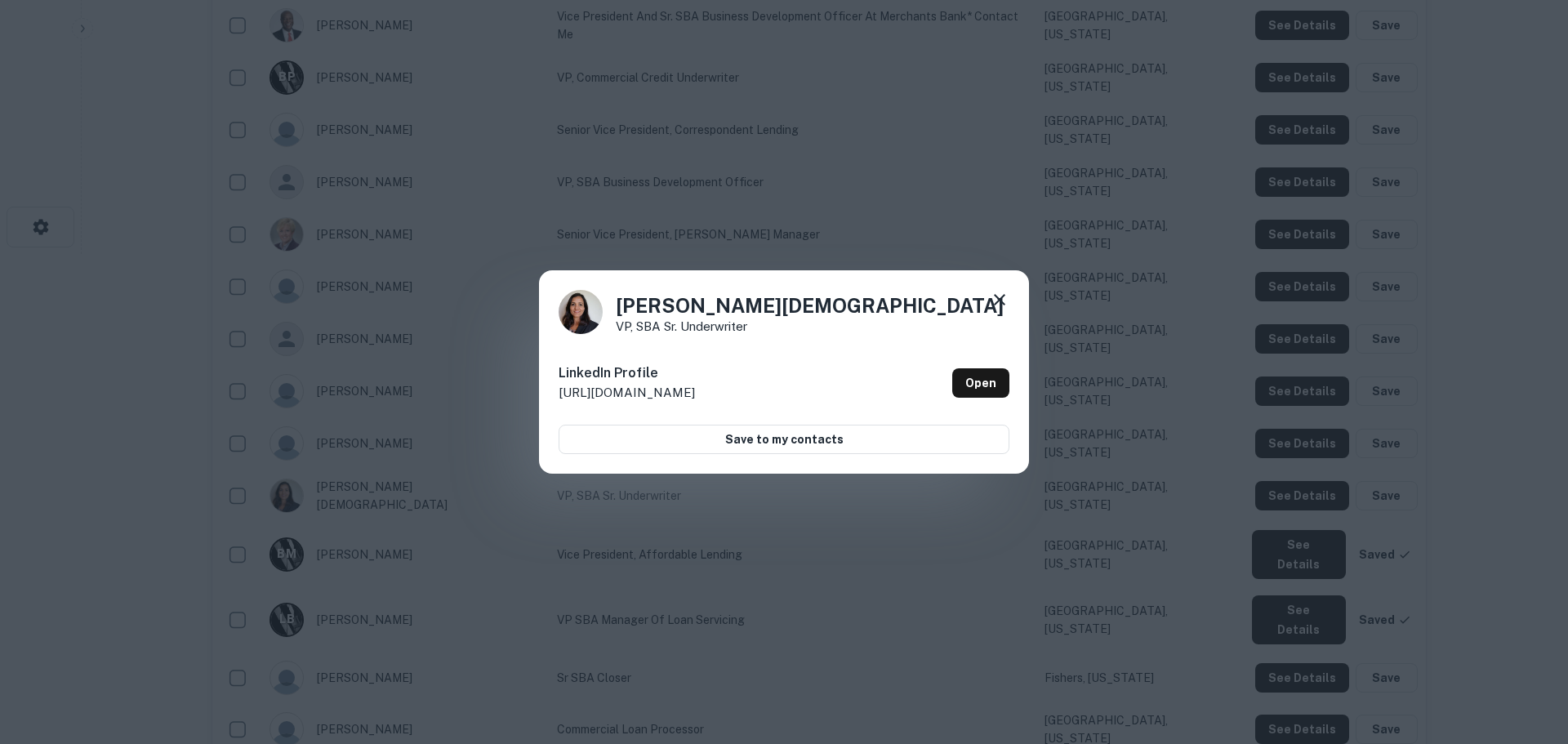
click at [1095, 391] on div "[PERSON_NAME] VP, SBA Sr. Underwriter LinkedIn Profile [URL][DOMAIN_NAME] Open …" at bounding box center [784, 372] width 1568 height 744
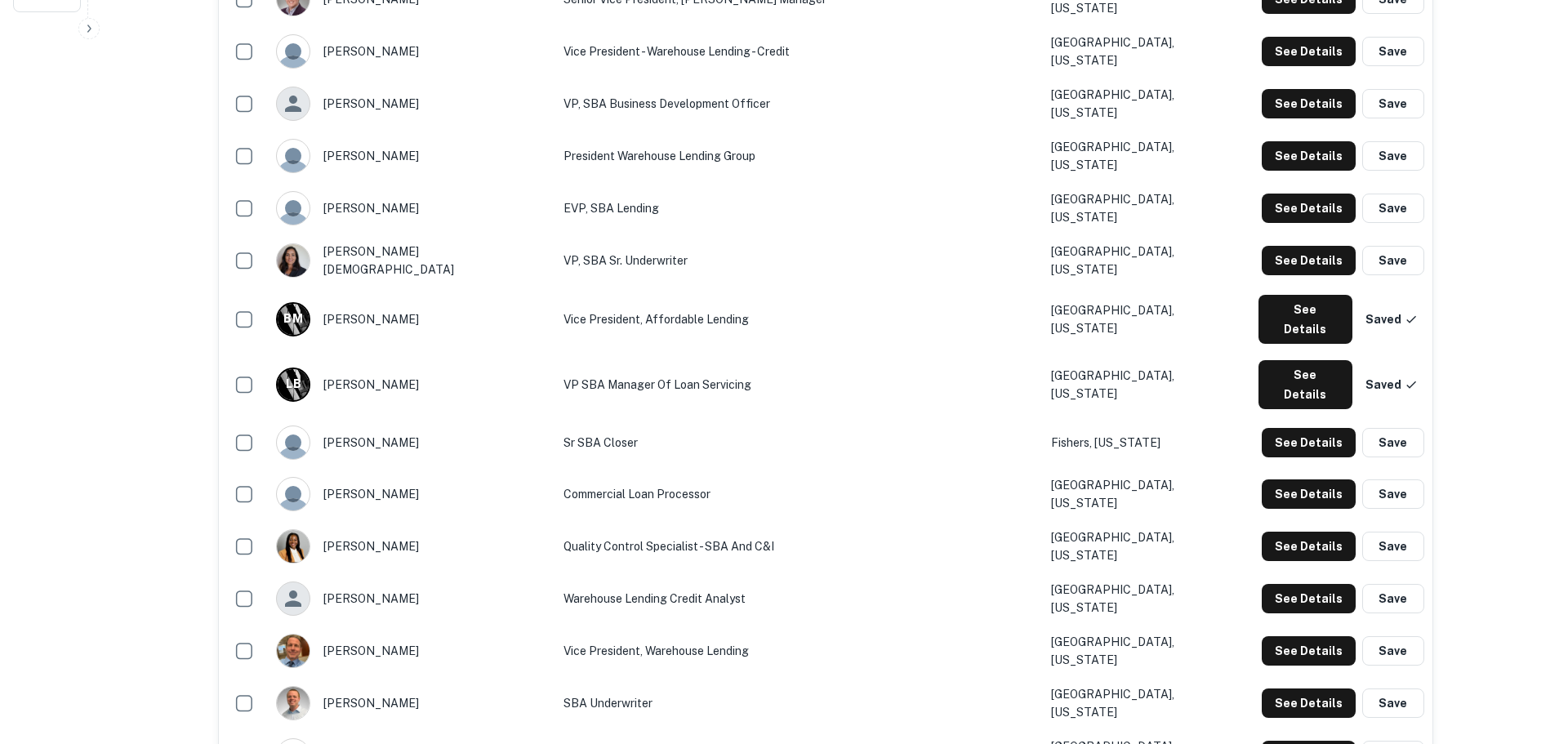
scroll to position [735, 0]
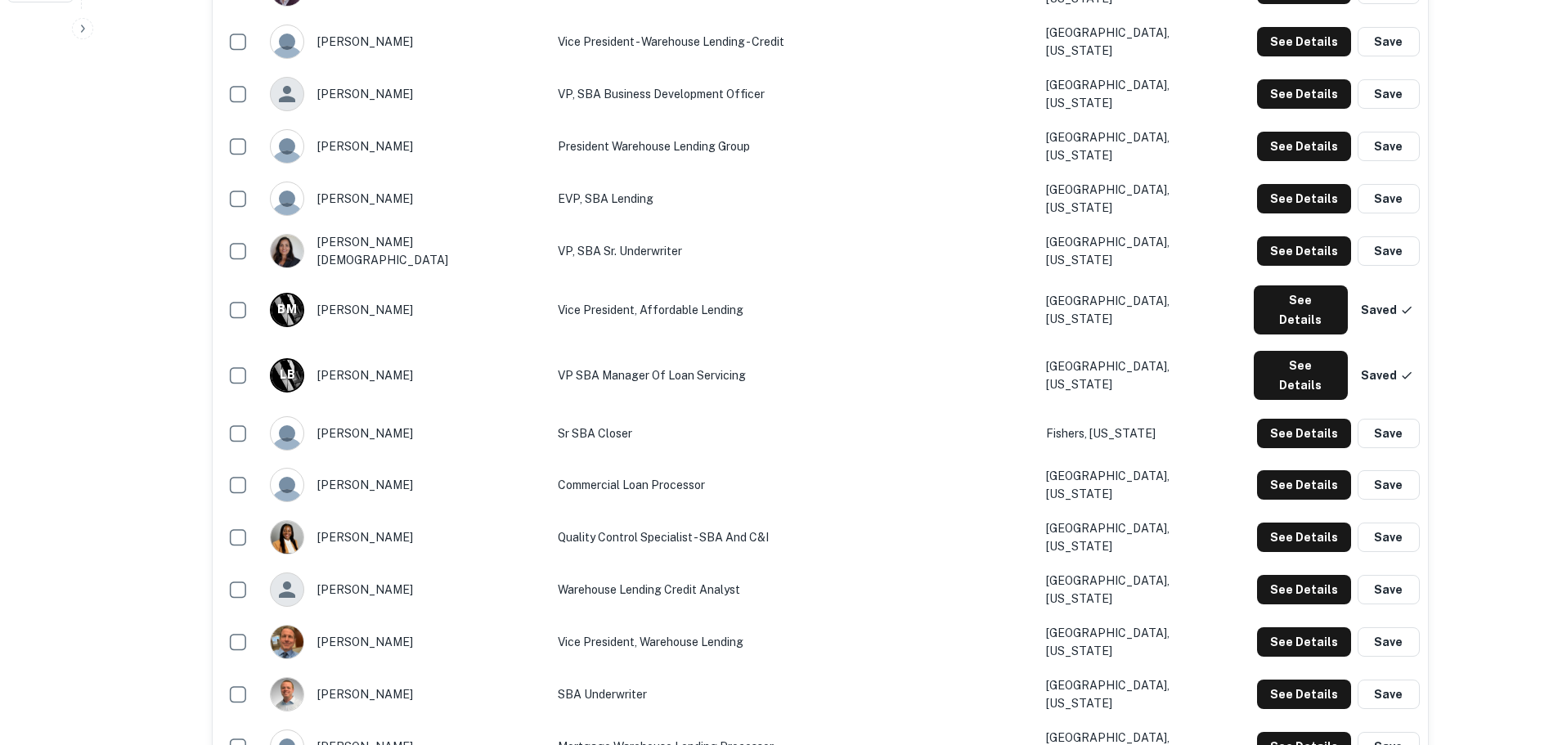
click at [1311, 419] on button "See Details" at bounding box center [1304, 433] width 94 height 29
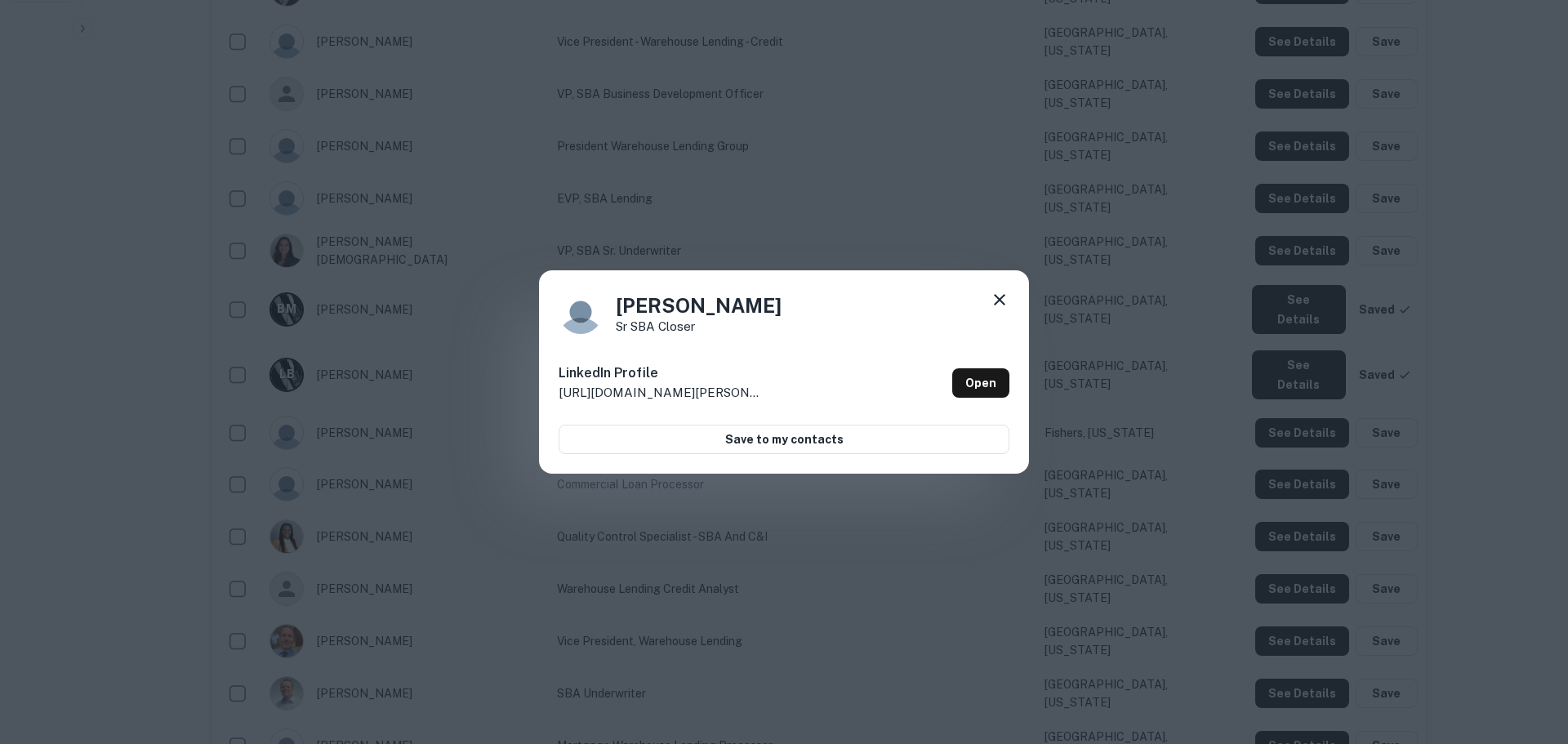
click at [1124, 406] on div "[PERSON_NAME] SBA Closer LinkedIn Profile [URL][DOMAIN_NAME][PERSON_NAME] Open …" at bounding box center [784, 372] width 1568 height 744
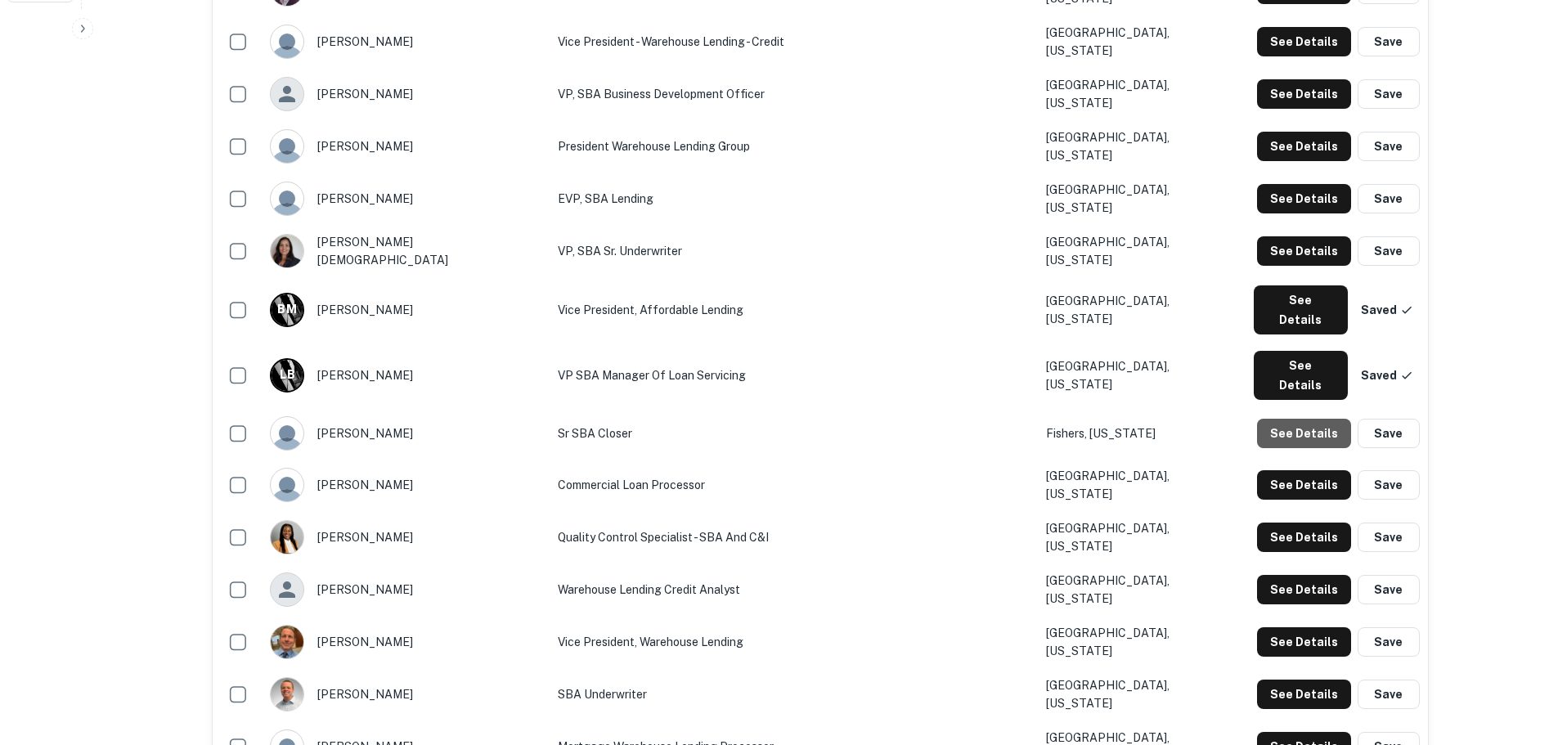
click at [1311, 419] on button "See Details" at bounding box center [1304, 433] width 94 height 29
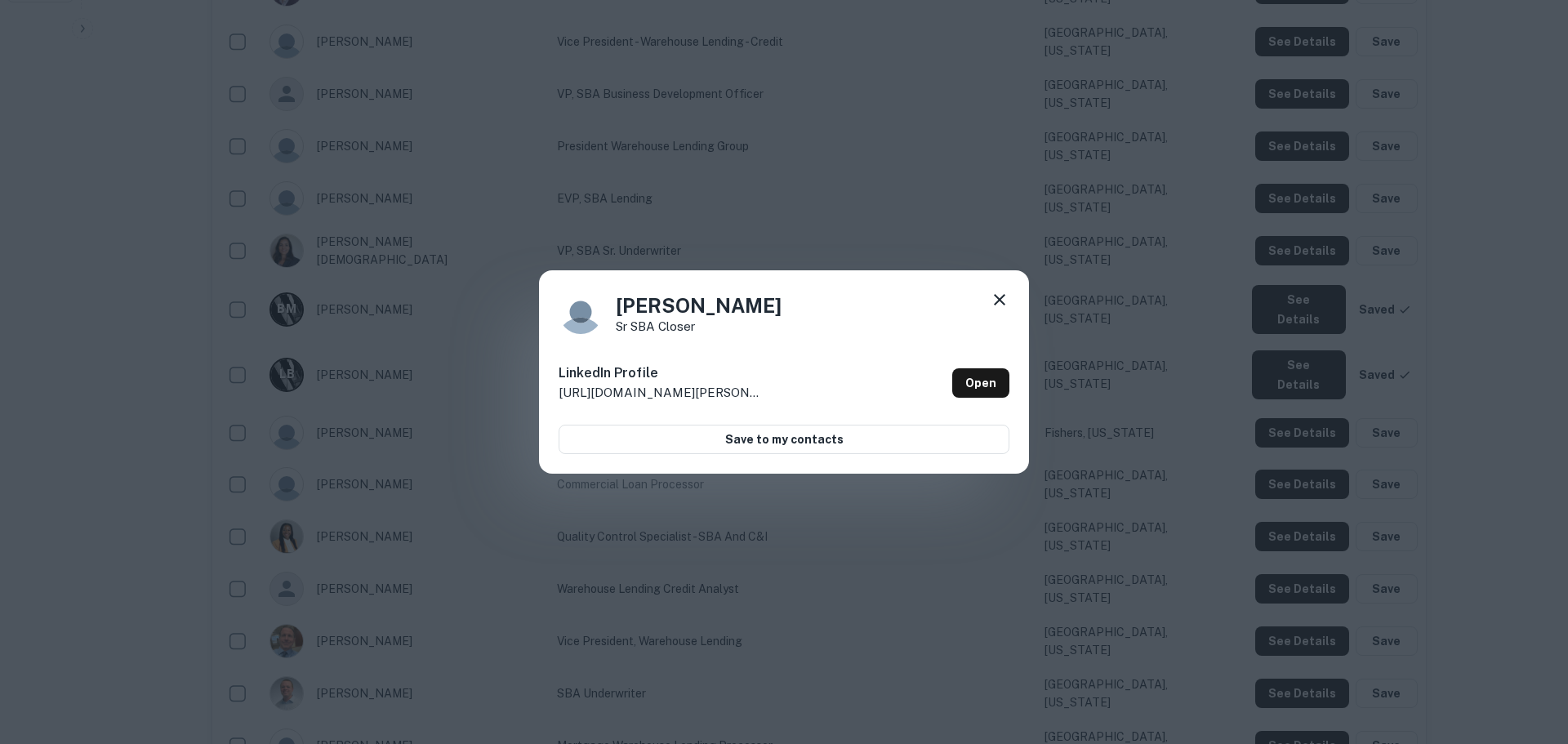
click at [1135, 496] on div "[PERSON_NAME] SBA Closer LinkedIn Profile [URL][DOMAIN_NAME][PERSON_NAME] Open …" at bounding box center [784, 372] width 1568 height 744
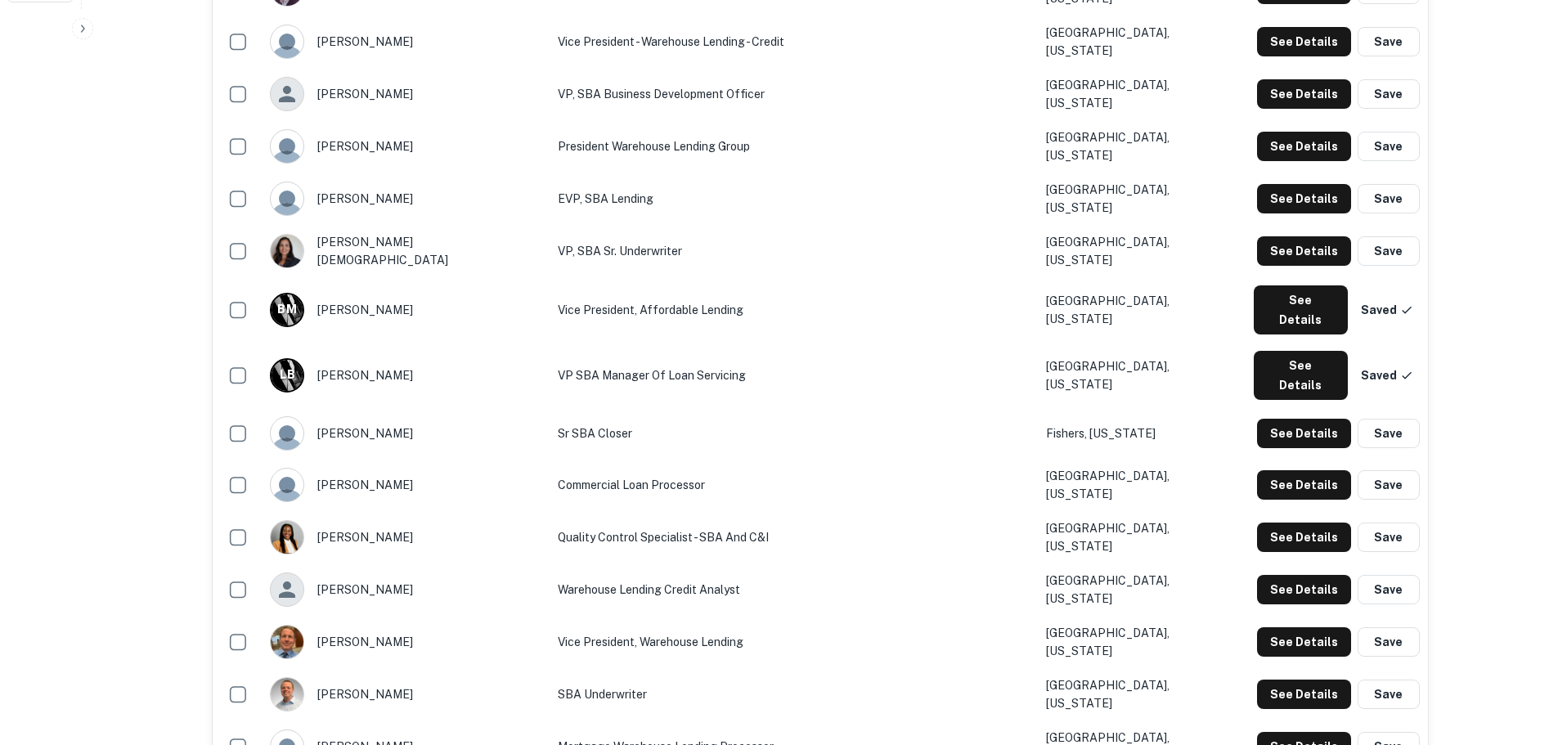
click at [1311, 470] on button "See Details" at bounding box center [1304, 484] width 94 height 29
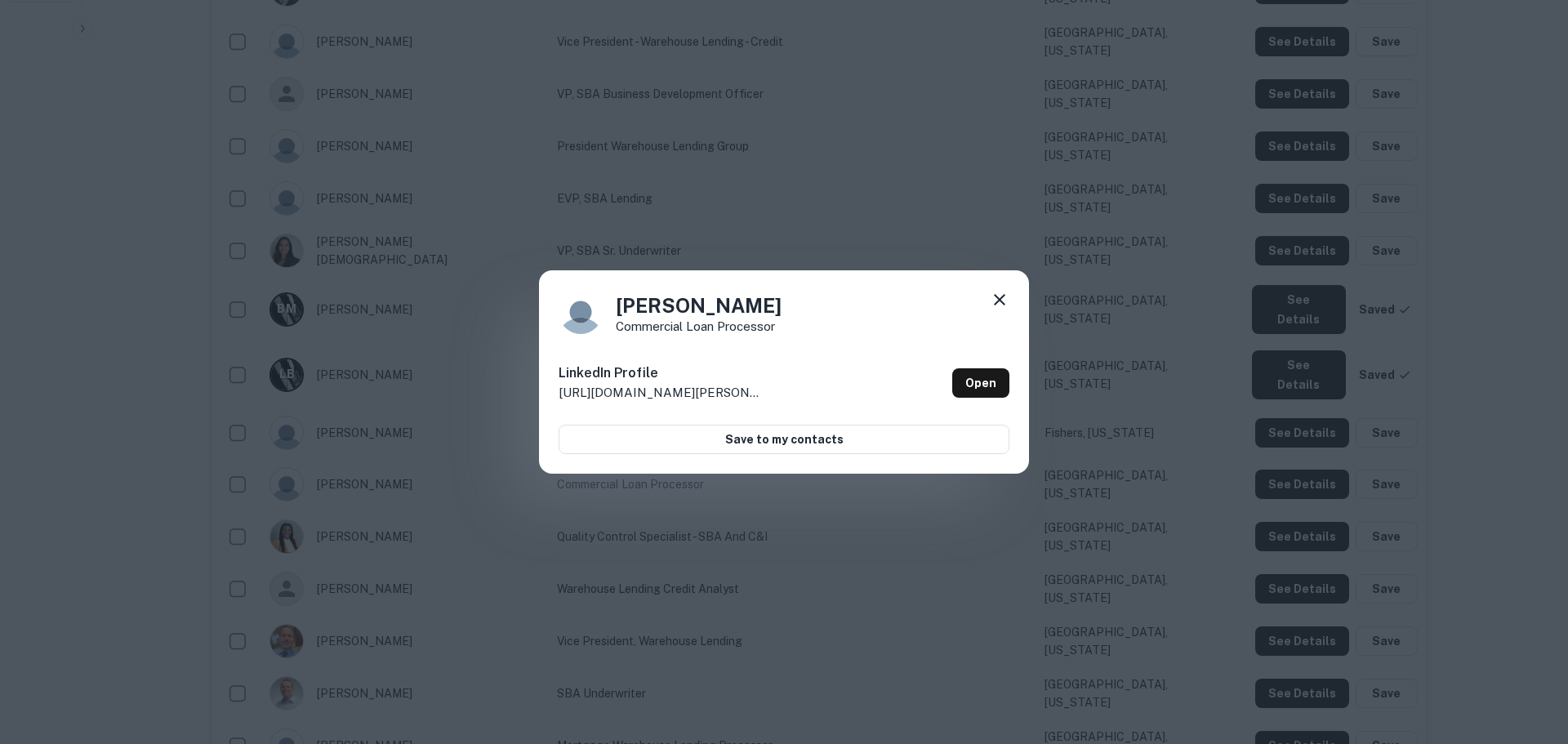
click at [1133, 468] on div "[PERSON_NAME] Commercial Loan Processor LinkedIn Profile [URL][DOMAIN_NAME][PER…" at bounding box center [784, 372] width 1568 height 744
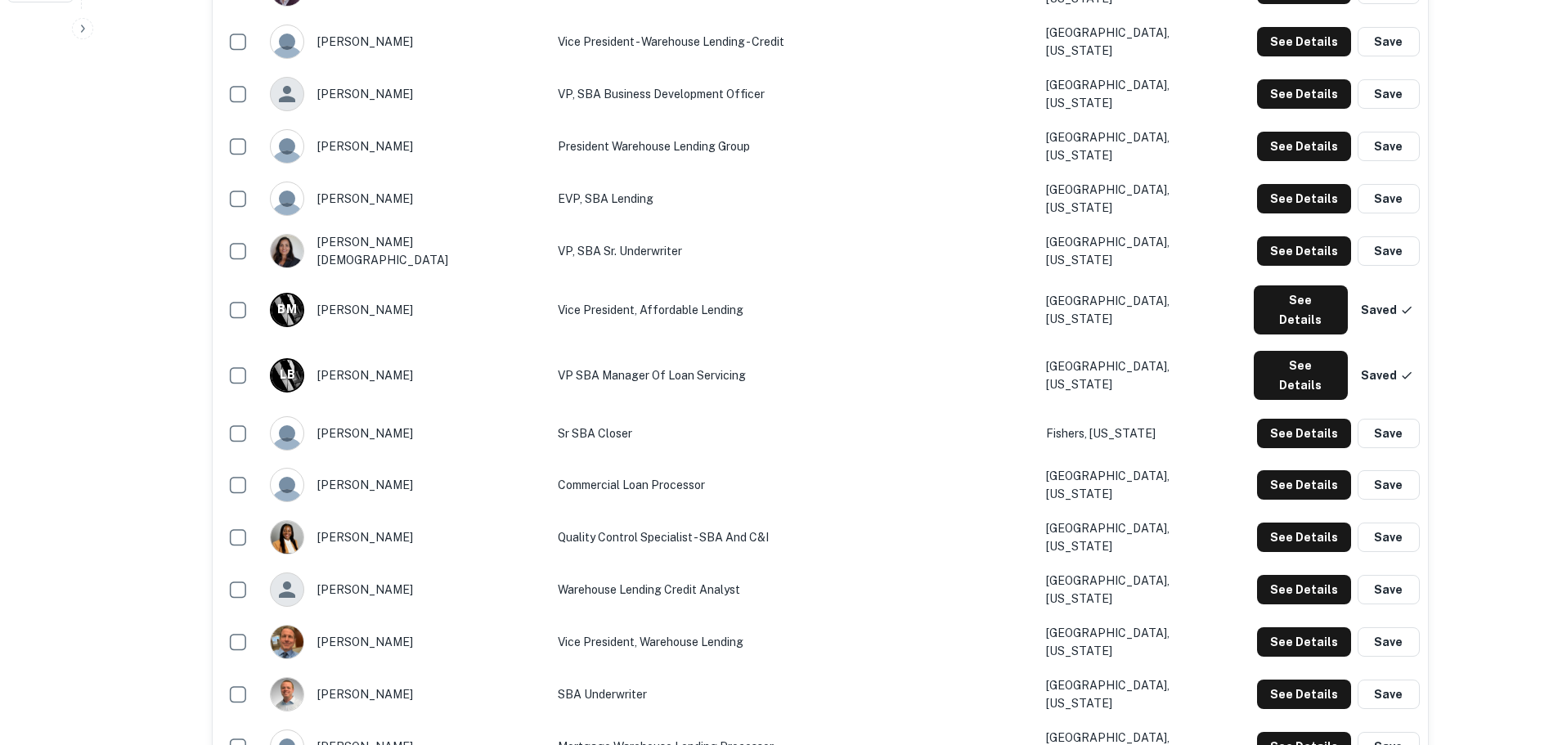
click at [1276, 523] on button "See Details" at bounding box center [1304, 537] width 94 height 29
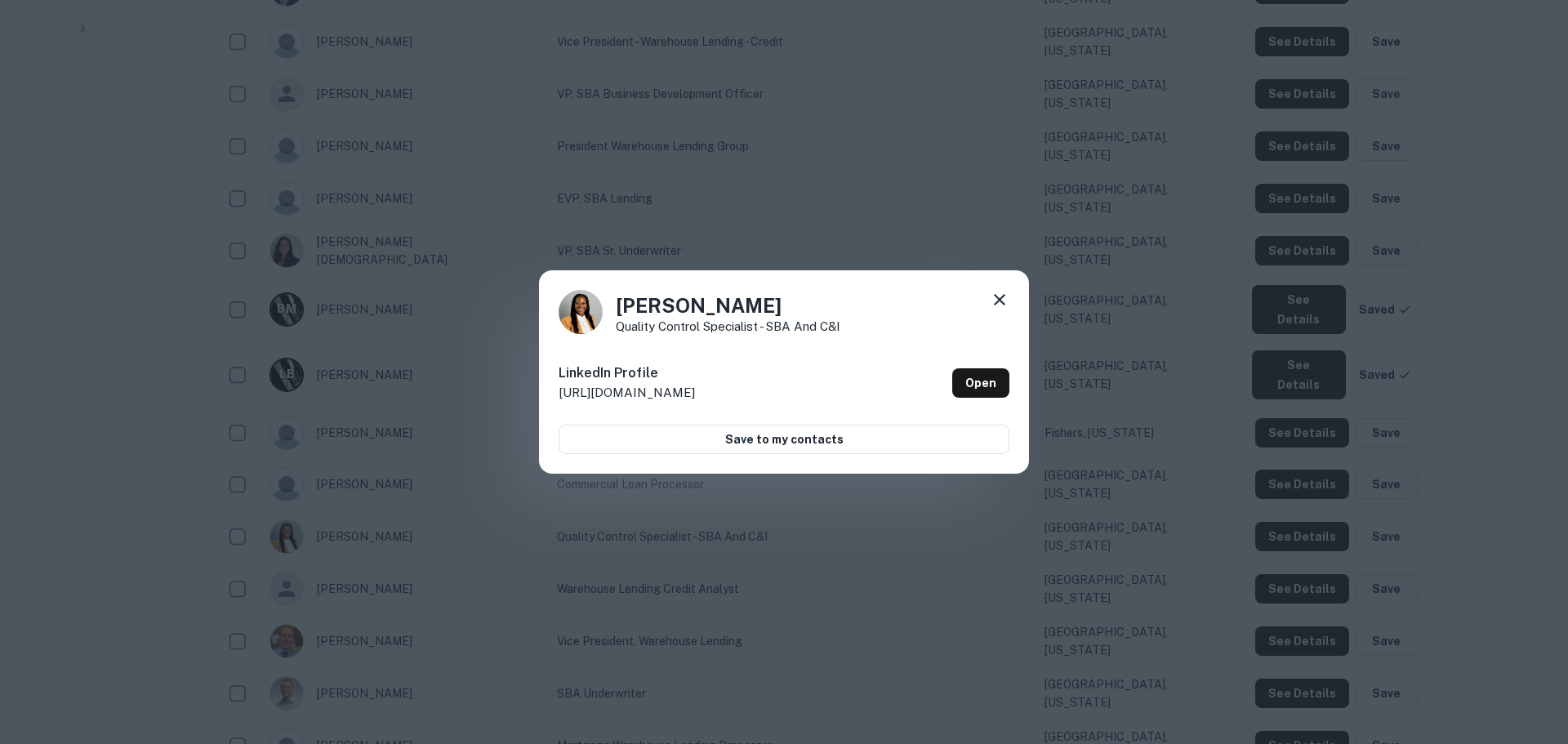
click at [1138, 416] on div "[PERSON_NAME] Quality Control Specialist - SBA and C&I LinkedIn Profile [URL][D…" at bounding box center [784, 372] width 1568 height 744
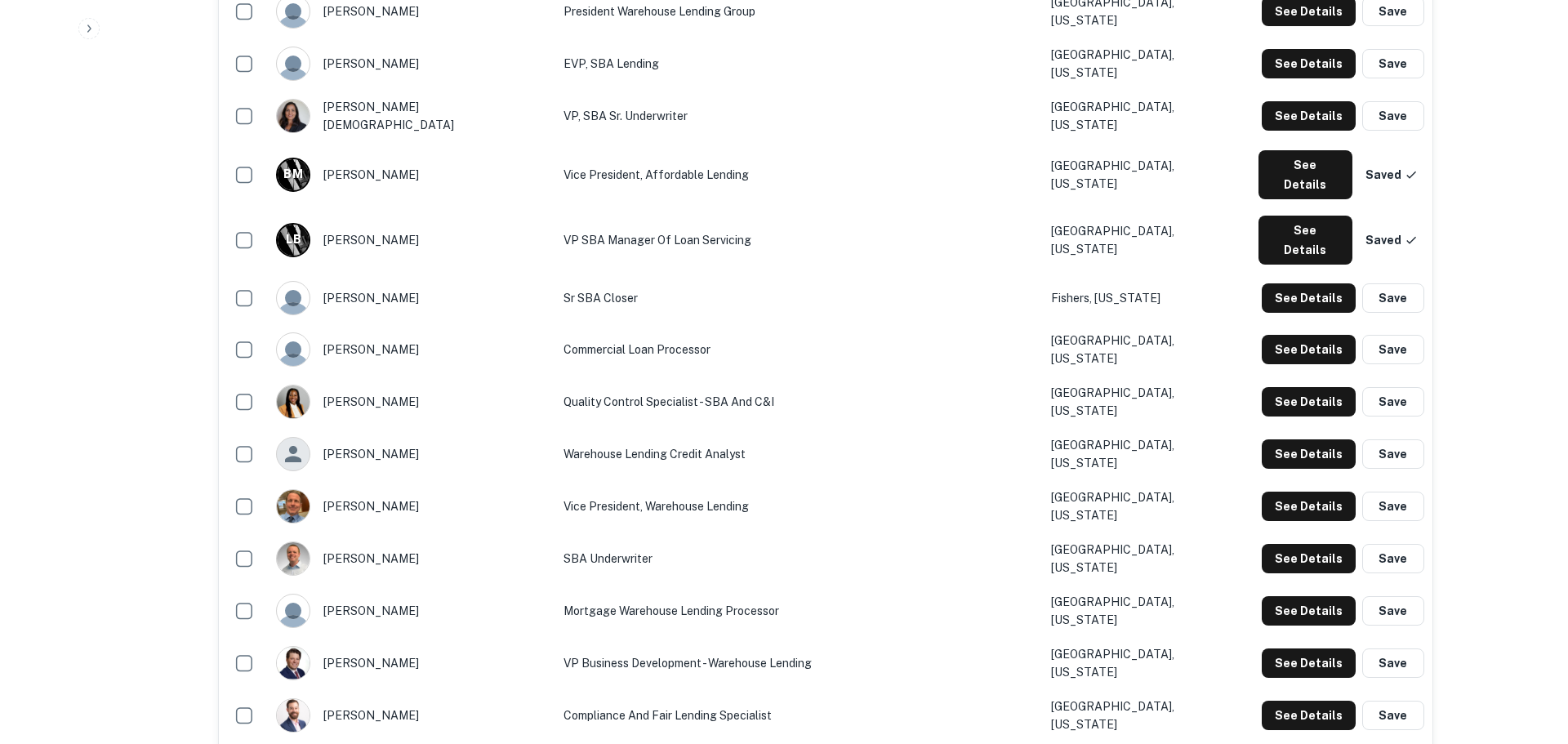
scroll to position [899, 0]
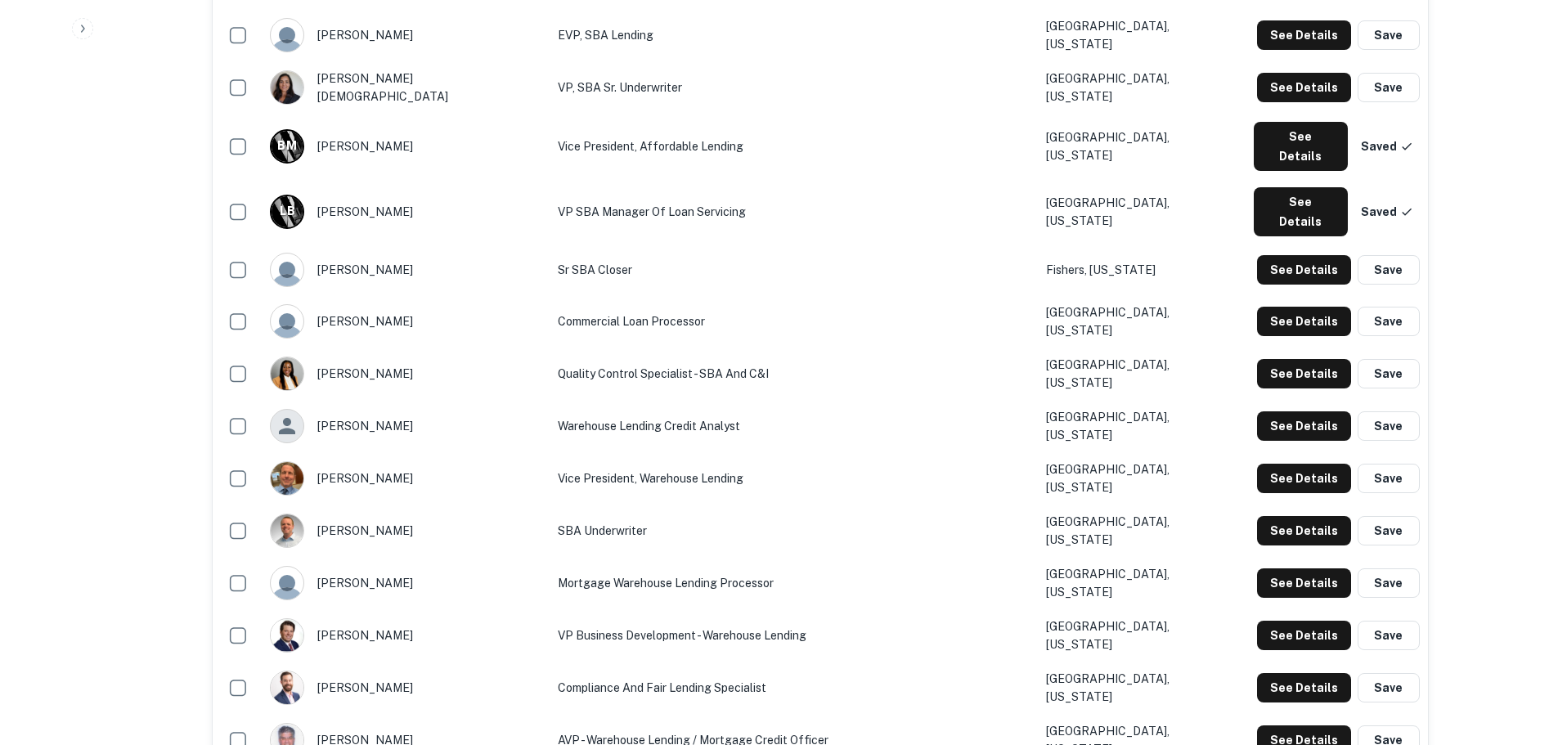
click at [1293, 411] on button "See Details" at bounding box center [1304, 425] width 94 height 29
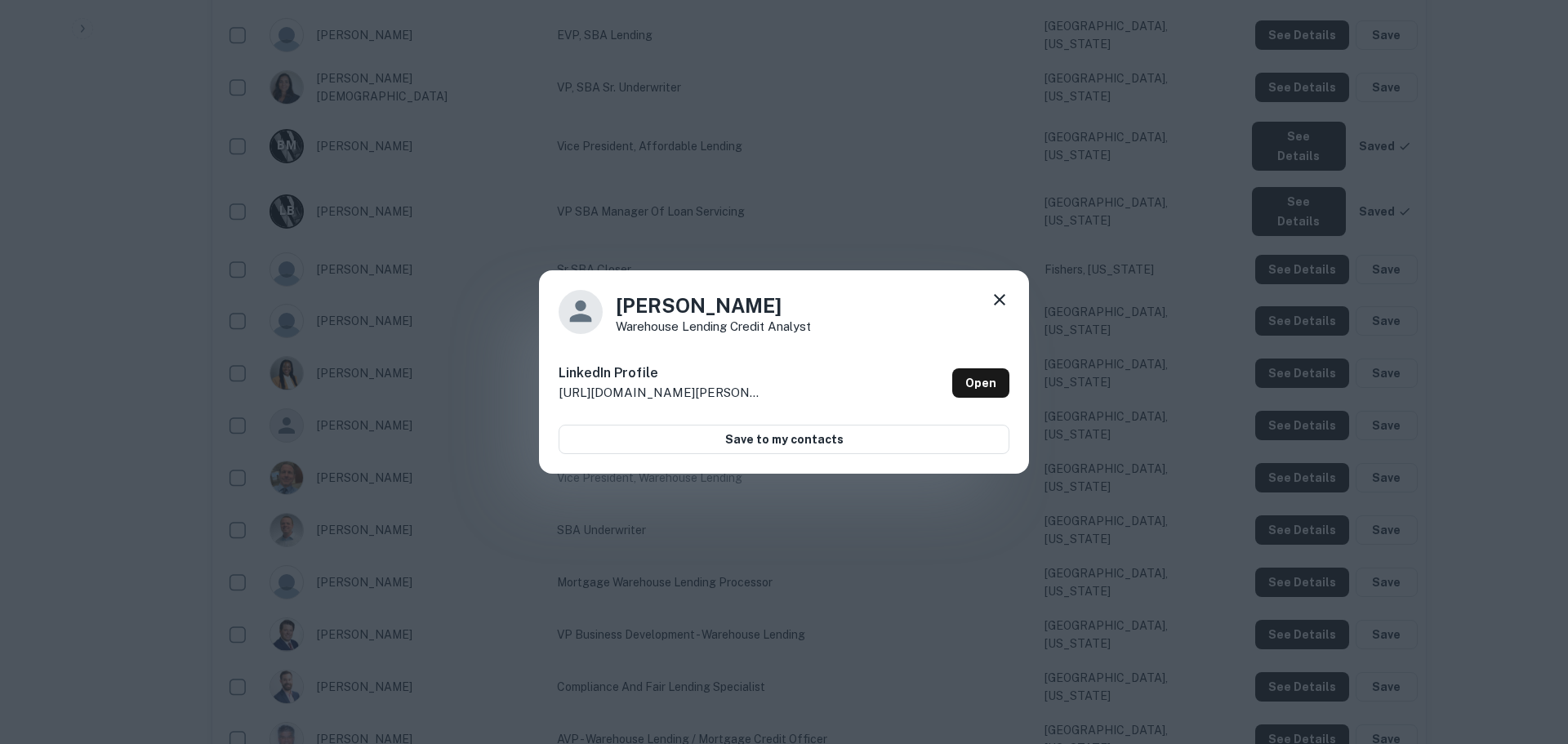
click at [1189, 400] on div "[PERSON_NAME] Lending Credit Analyst LinkedIn Profile [URL][DOMAIN_NAME][PERSON…" at bounding box center [784, 372] width 1568 height 744
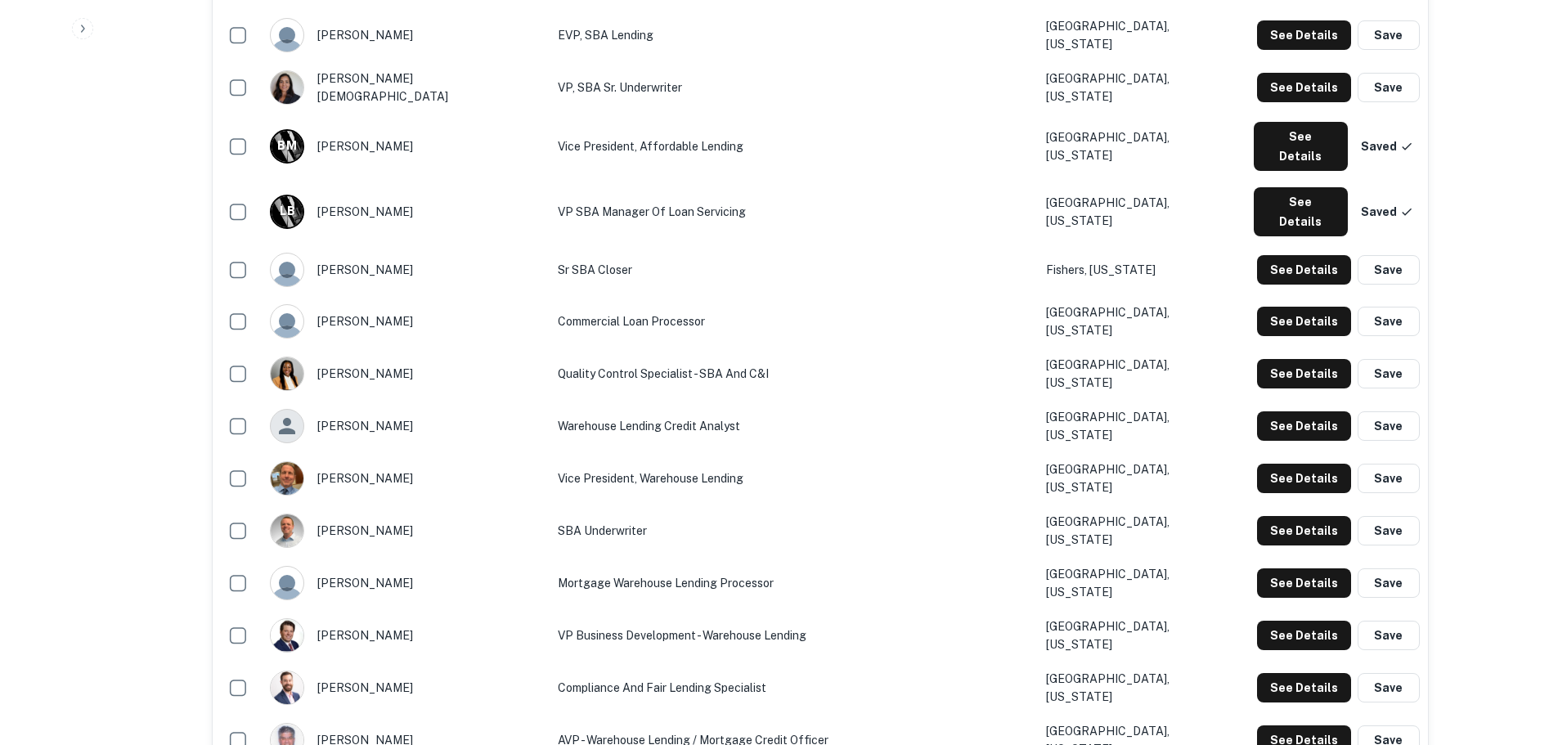
click at [1336, 464] on button "See Details" at bounding box center [1304, 478] width 94 height 29
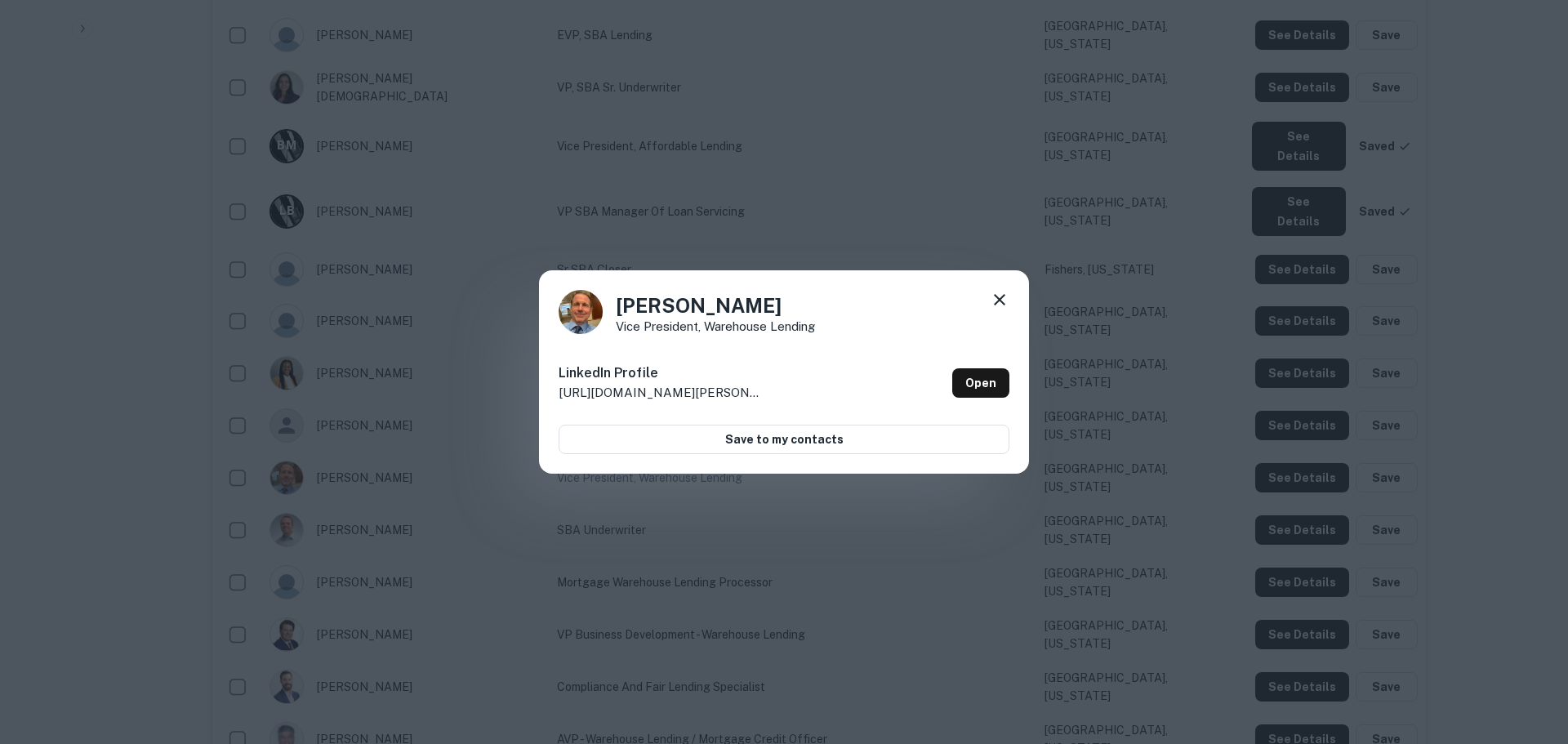
click at [1222, 431] on div "[PERSON_NAME] Vice President, Warehouse Lending LinkedIn Profile [URL][DOMAIN_N…" at bounding box center [784, 372] width 1568 height 744
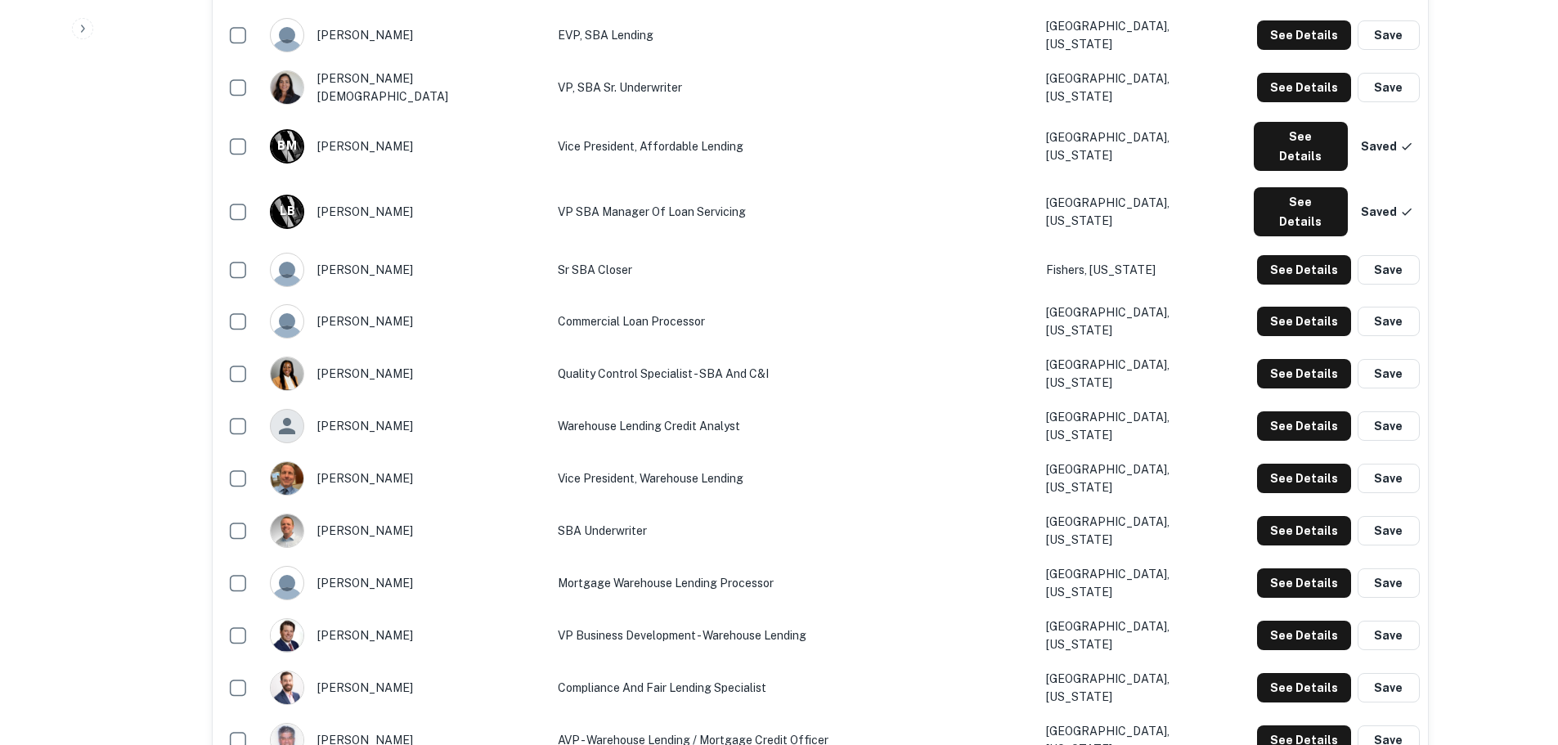
click at [1311, 516] on button "See Details" at bounding box center [1304, 530] width 94 height 29
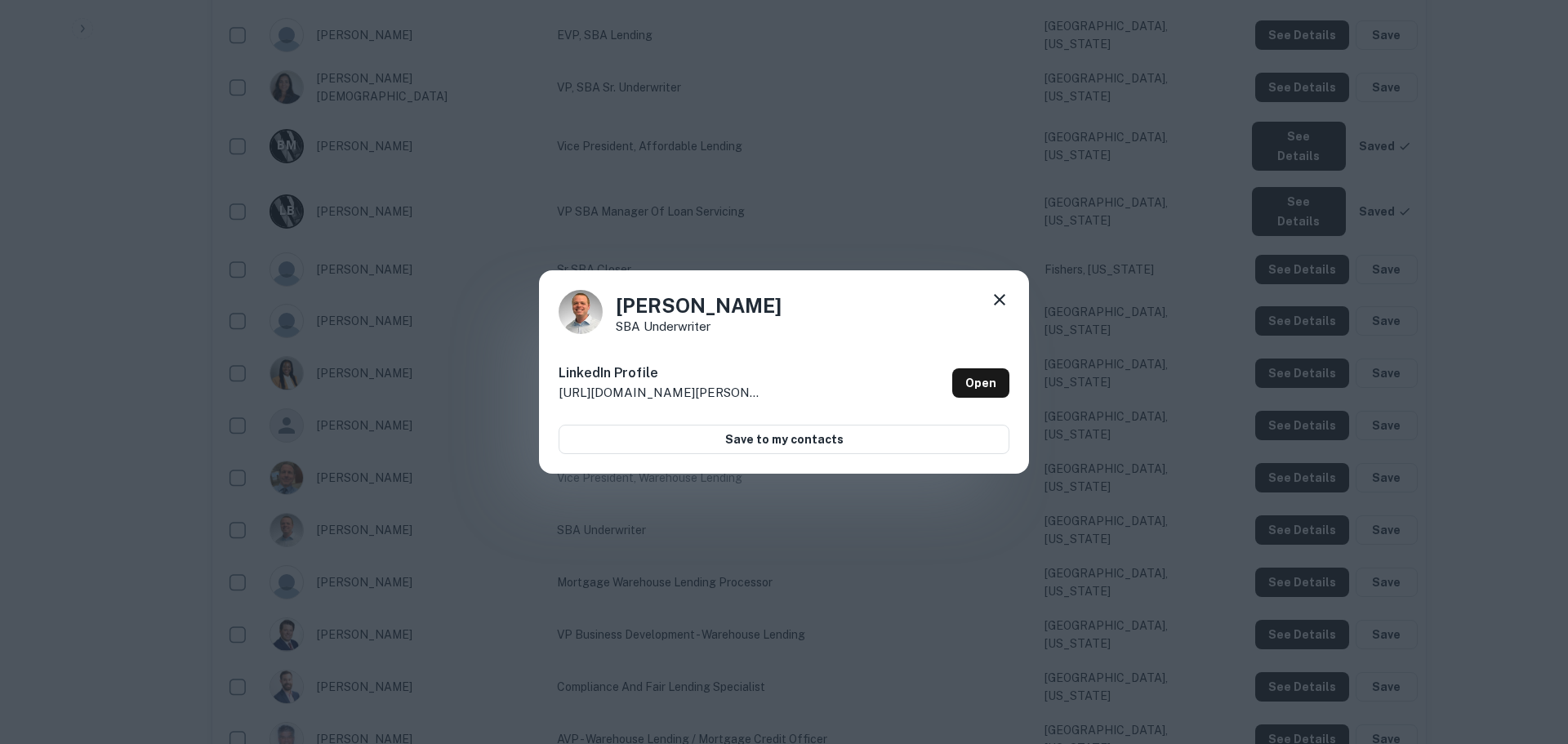
click at [1215, 469] on div "[PERSON_NAME] SBA Underwriter LinkedIn Profile [URL][DOMAIN_NAME][PERSON_NAME] …" at bounding box center [784, 372] width 1568 height 744
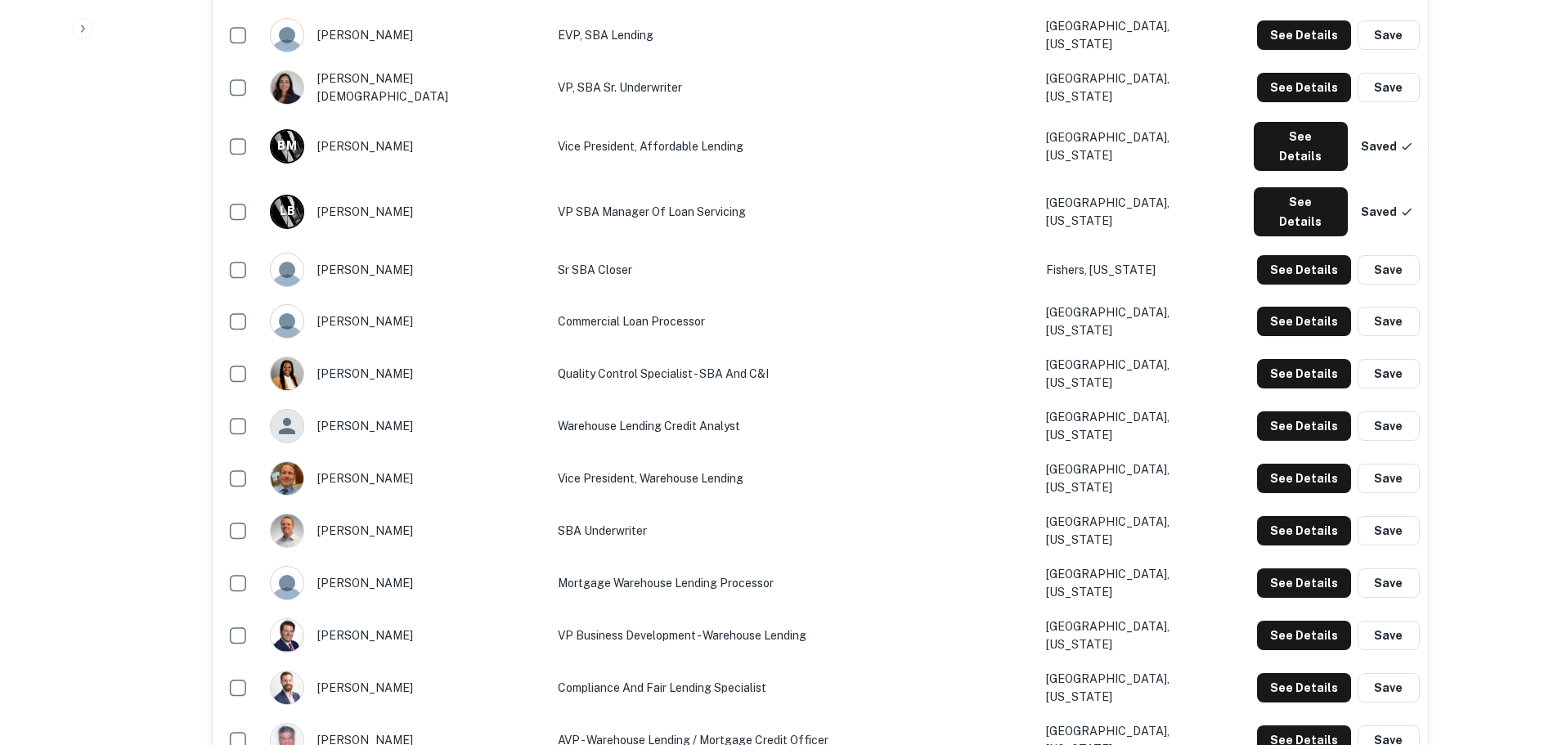
click at [1333, 569] on button "See Details" at bounding box center [1304, 583] width 94 height 29
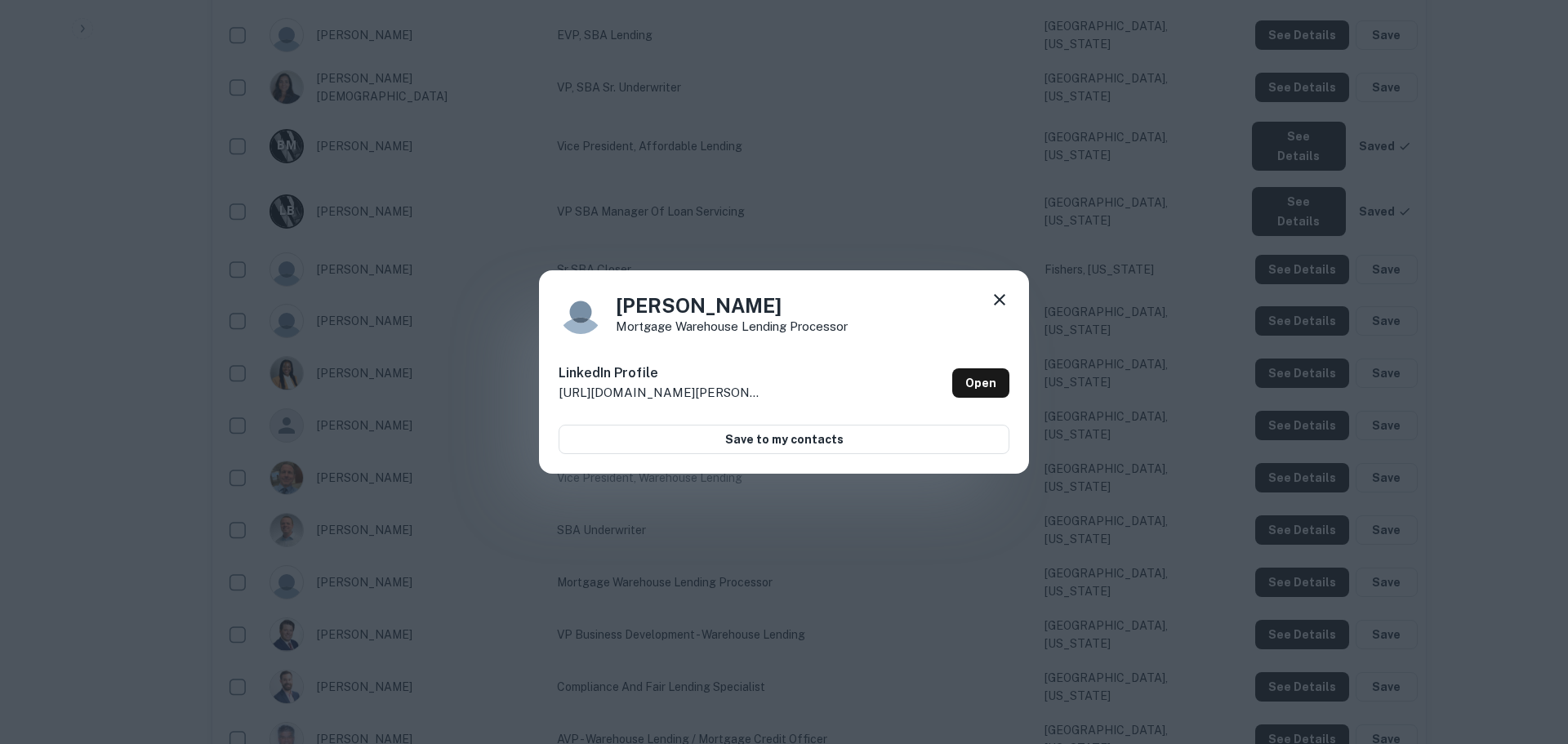
click at [1178, 498] on div "[PERSON_NAME] Mortgage Warehouse Lending Processor LinkedIn Profile [URL][DOMAI…" at bounding box center [784, 372] width 1568 height 744
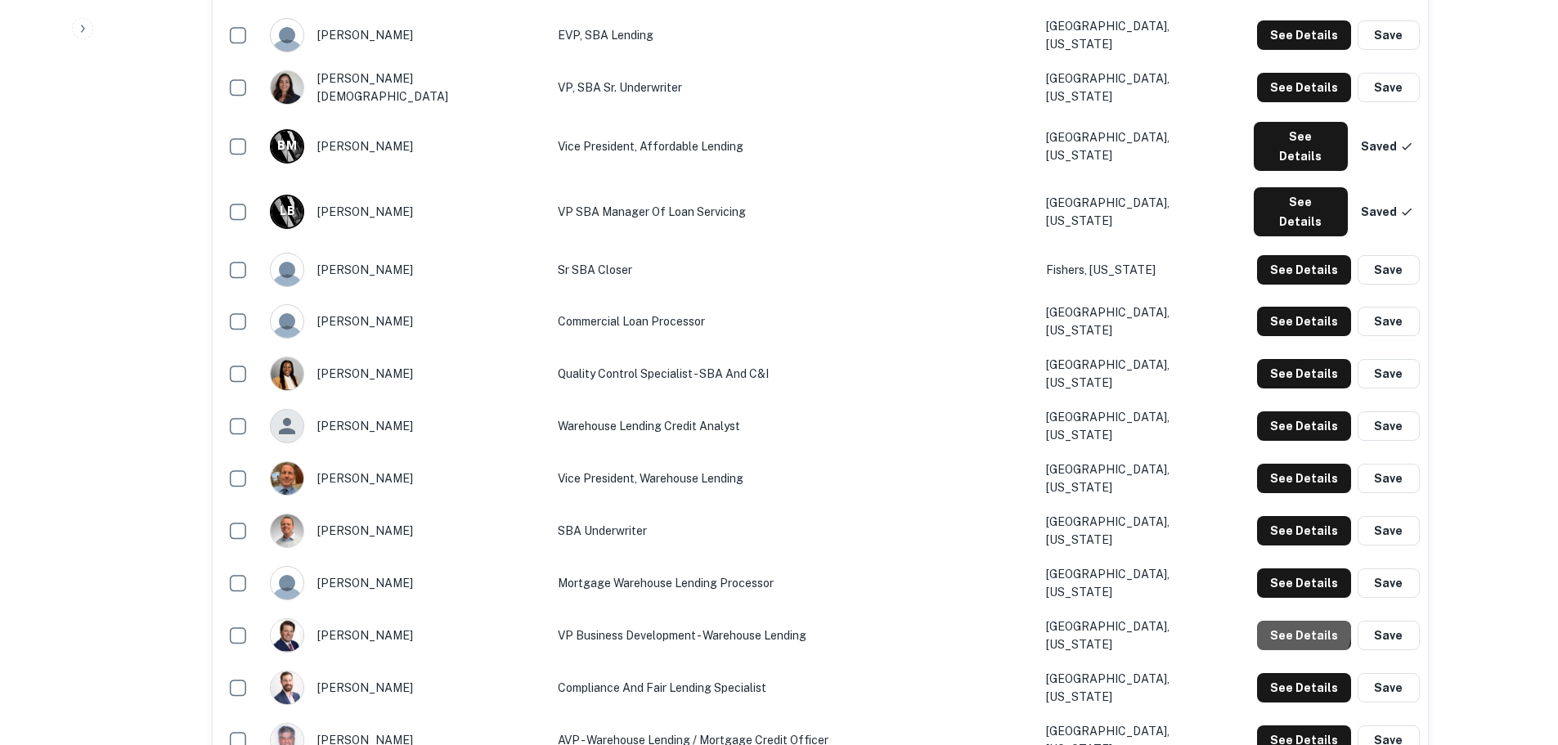
click at [1291, 621] on button "See Details" at bounding box center [1304, 635] width 94 height 29
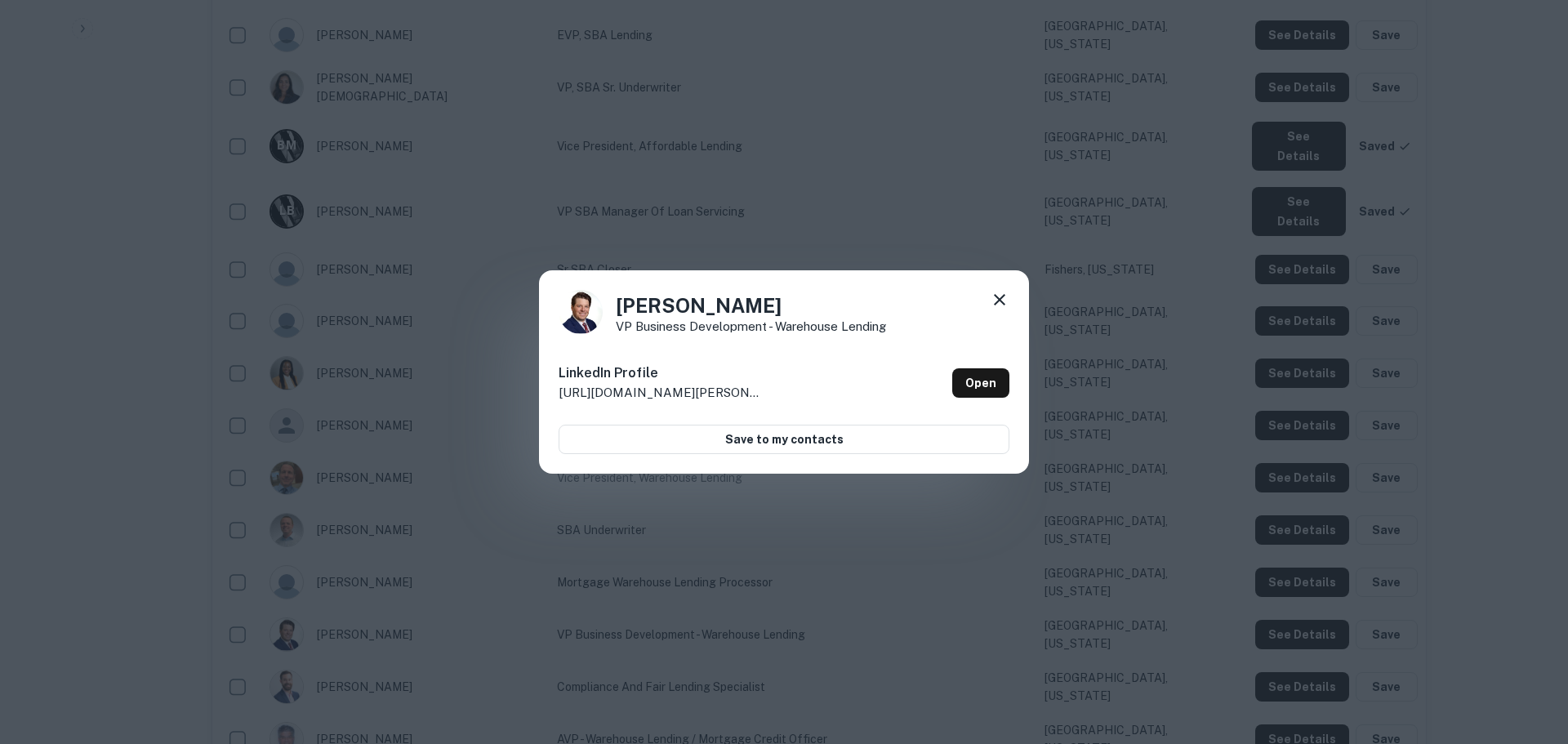
click at [1175, 478] on div "[PERSON_NAME] VP Business Development - Warehouse Lending LinkedIn Profile [URL…" at bounding box center [784, 372] width 1568 height 744
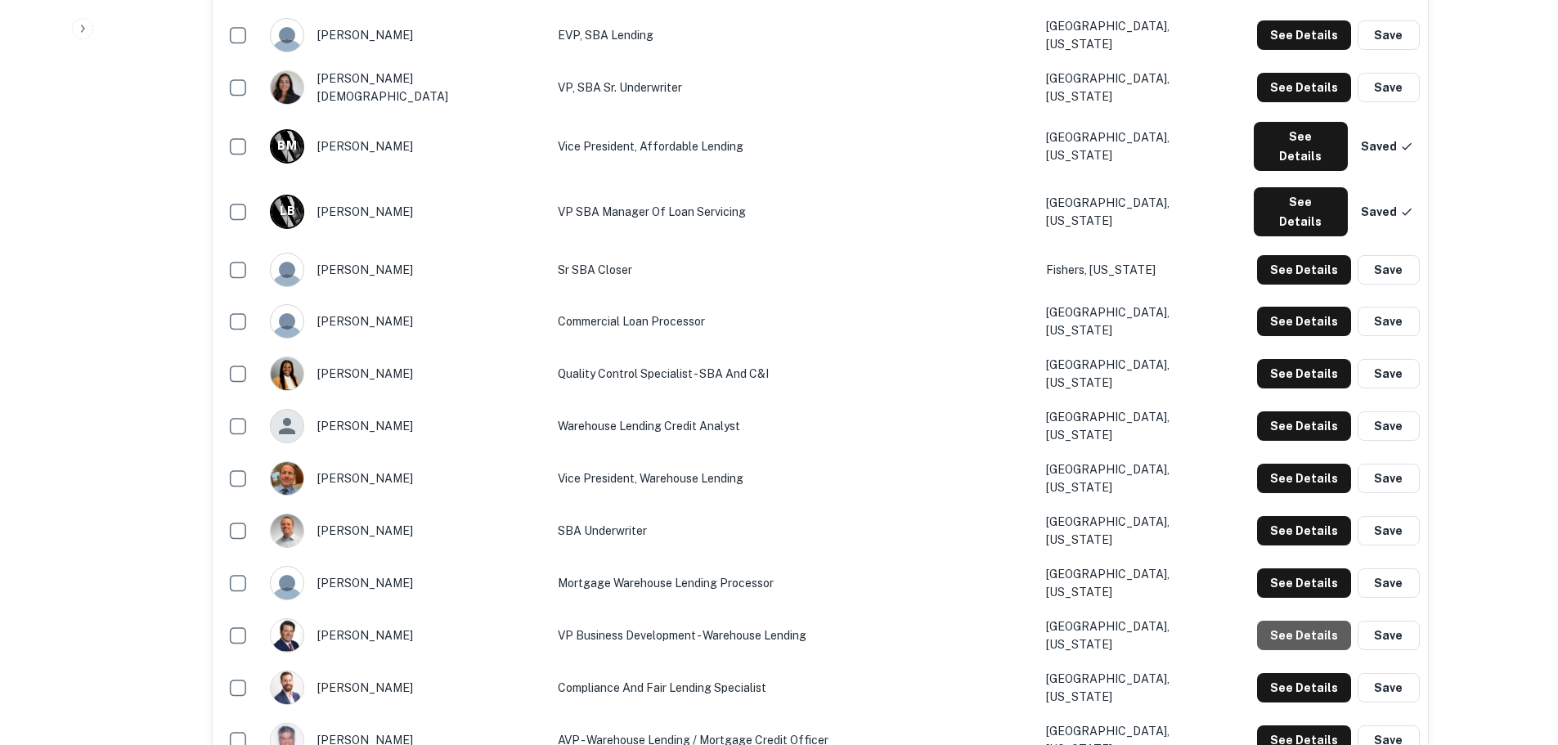
click at [1311, 621] on button "See Details" at bounding box center [1304, 635] width 94 height 29
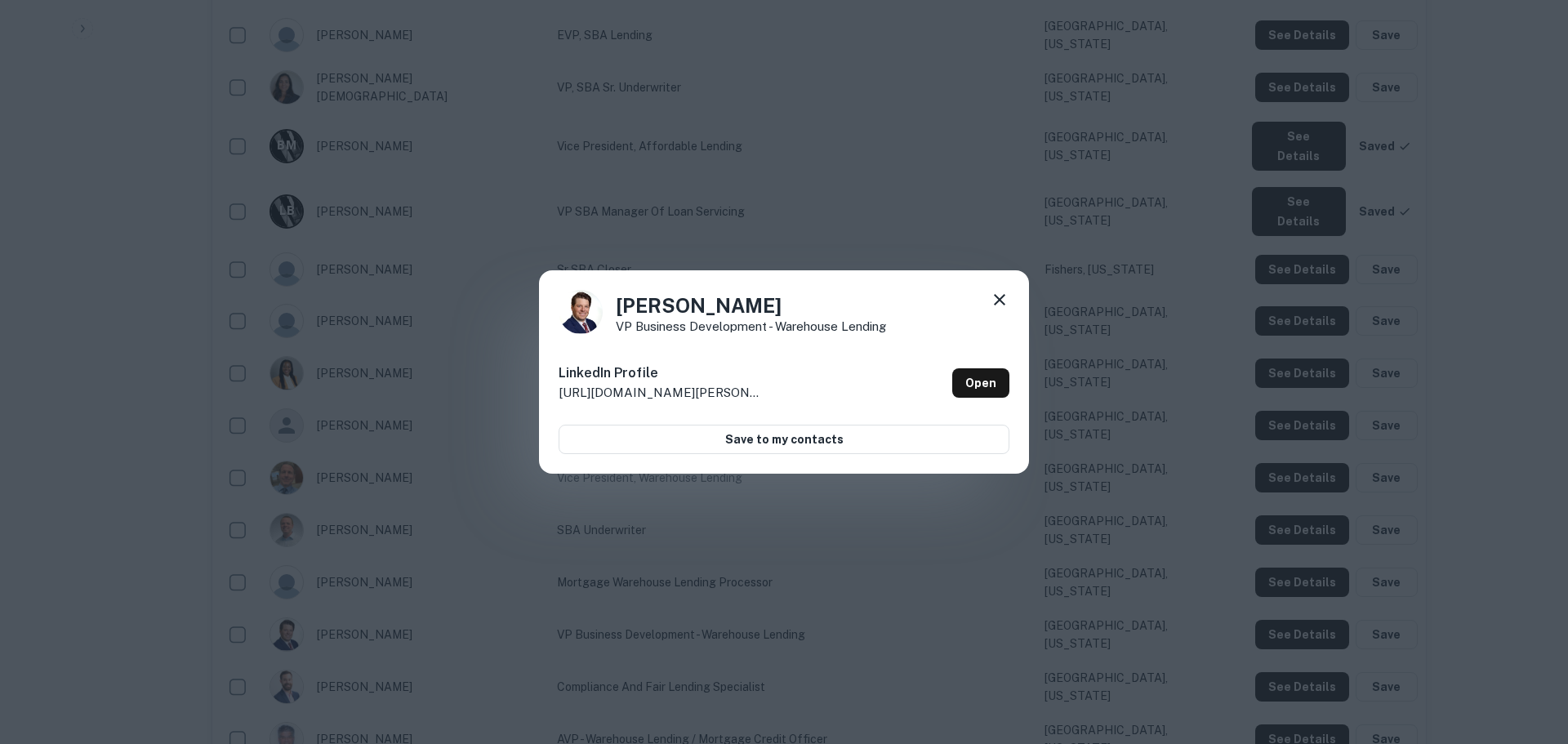
click at [1205, 580] on div "[PERSON_NAME] VP Business Development - Warehouse Lending LinkedIn Profile [URL…" at bounding box center [784, 372] width 1568 height 744
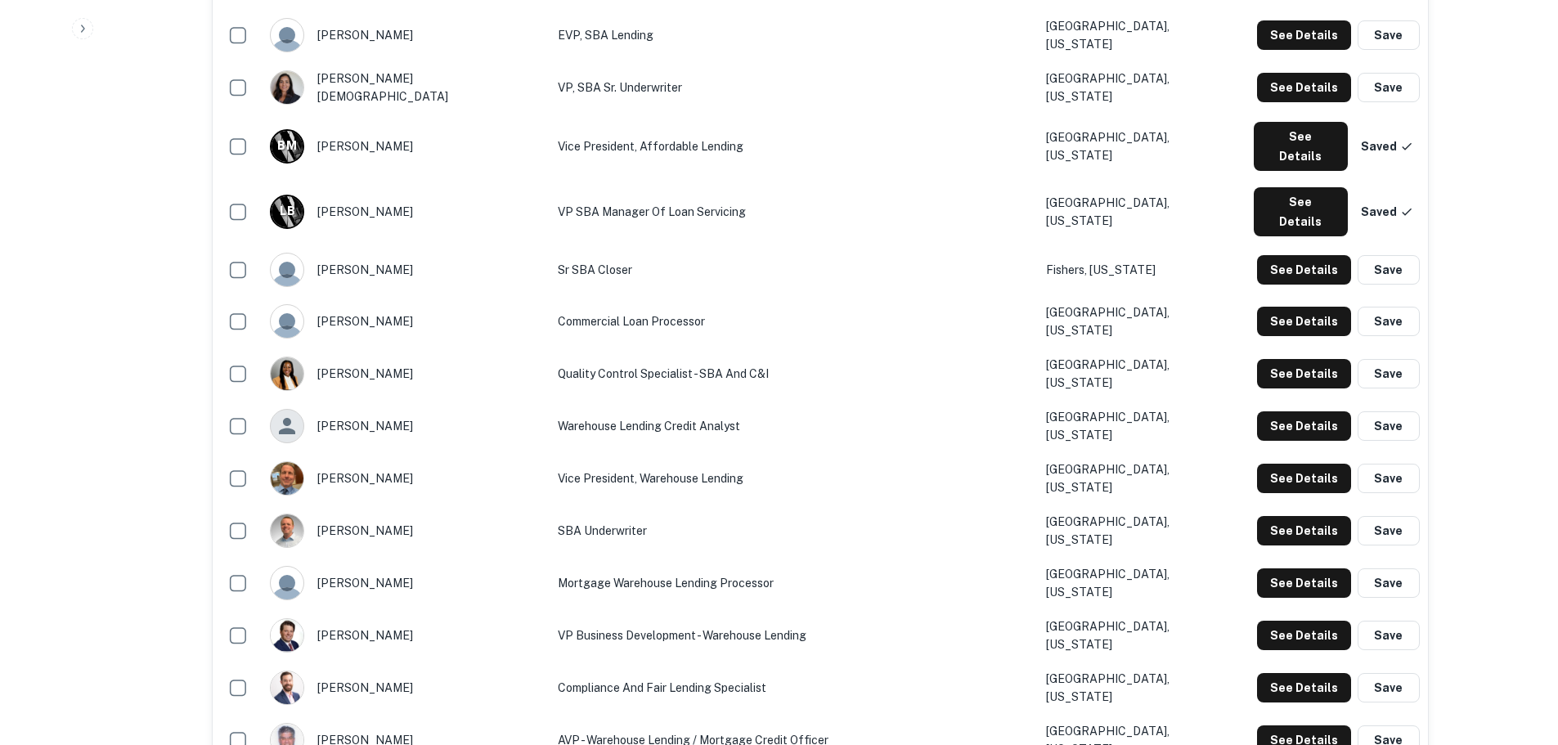
click at [1304, 673] on button "See Details" at bounding box center [1304, 687] width 94 height 29
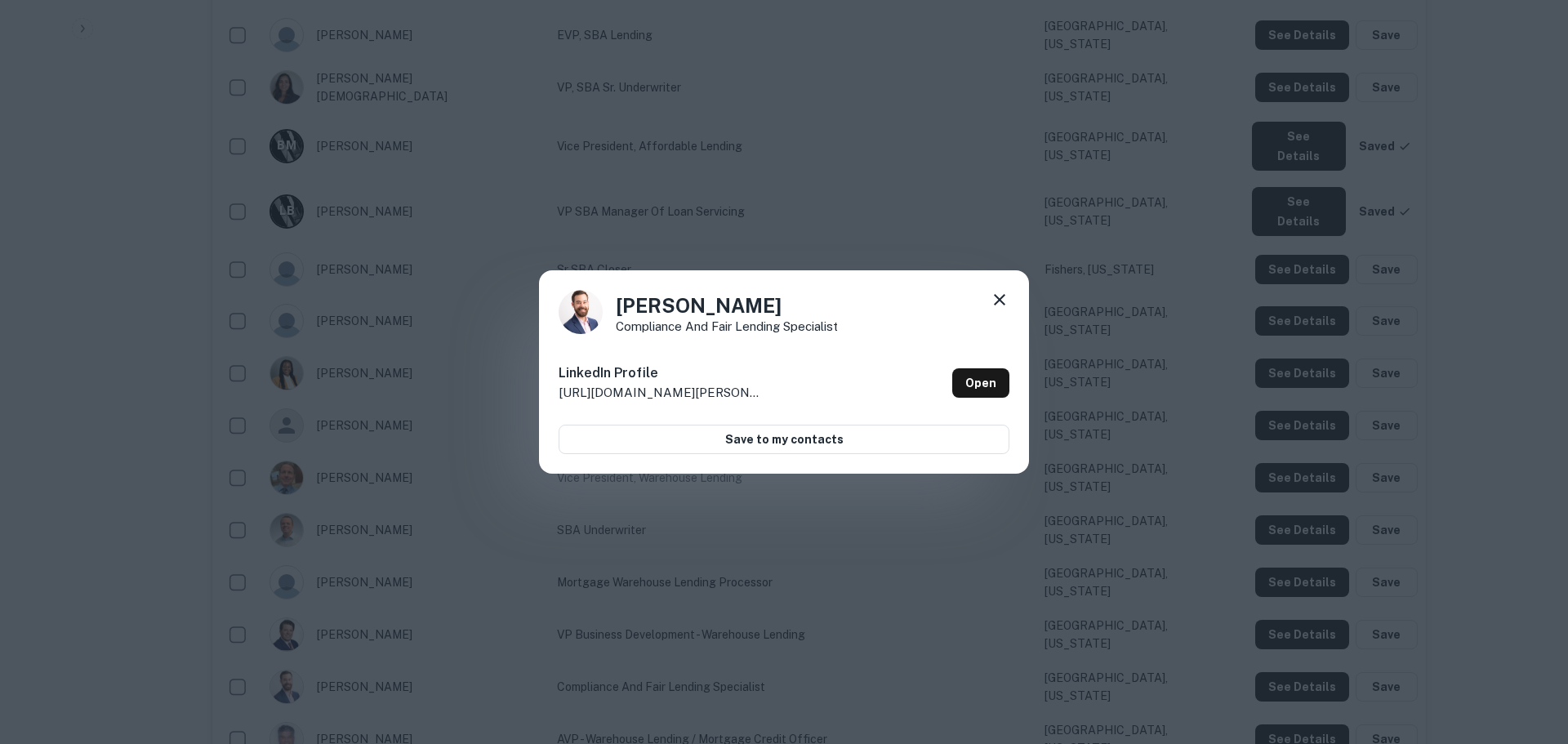
click at [1205, 588] on div "[PERSON_NAME] Compliance and Fair Lending Specialist LinkedIn Profile [URL][DOM…" at bounding box center [784, 372] width 1568 height 744
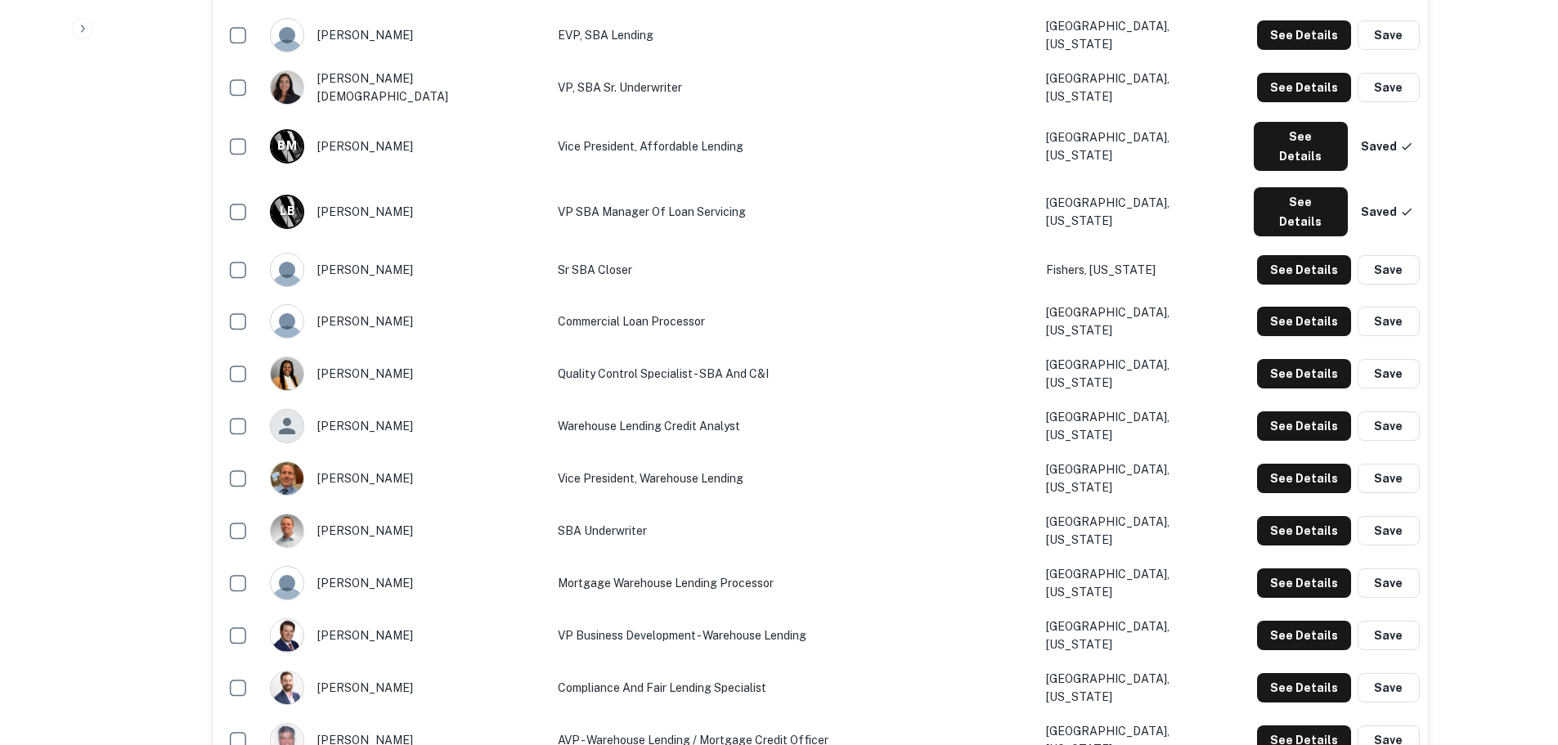
click at [1323, 673] on button "See Details" at bounding box center [1304, 687] width 94 height 29
